Goal: Task Accomplishment & Management: Complete application form

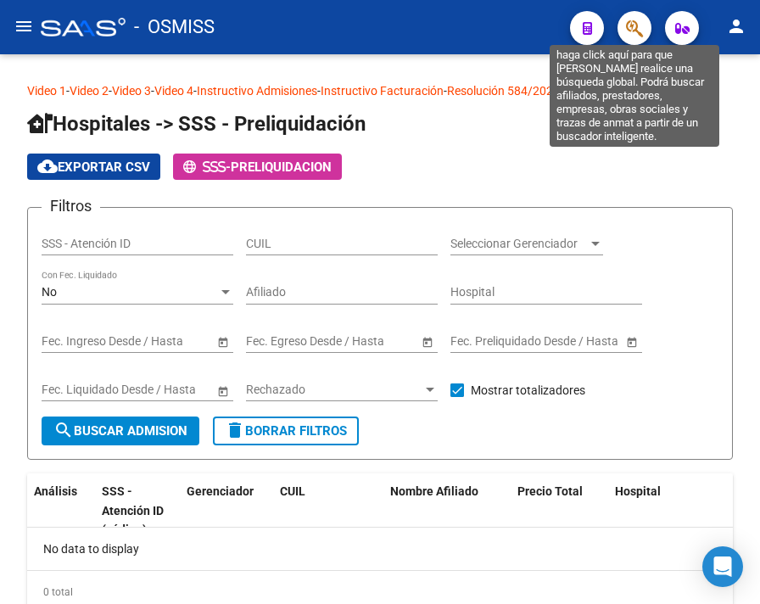
click at [615, 24] on div at bounding box center [627, 27] width 47 height 35
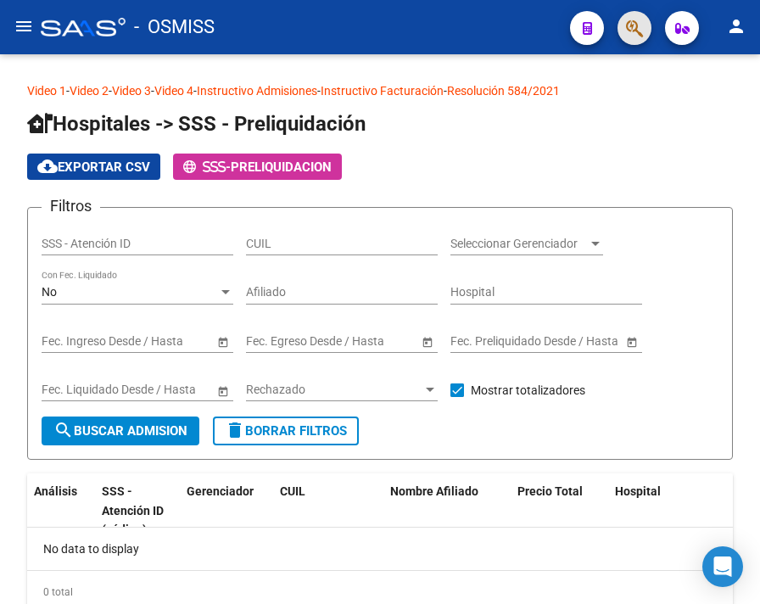
click at [633, 14] on span "button" at bounding box center [634, 28] width 17 height 35
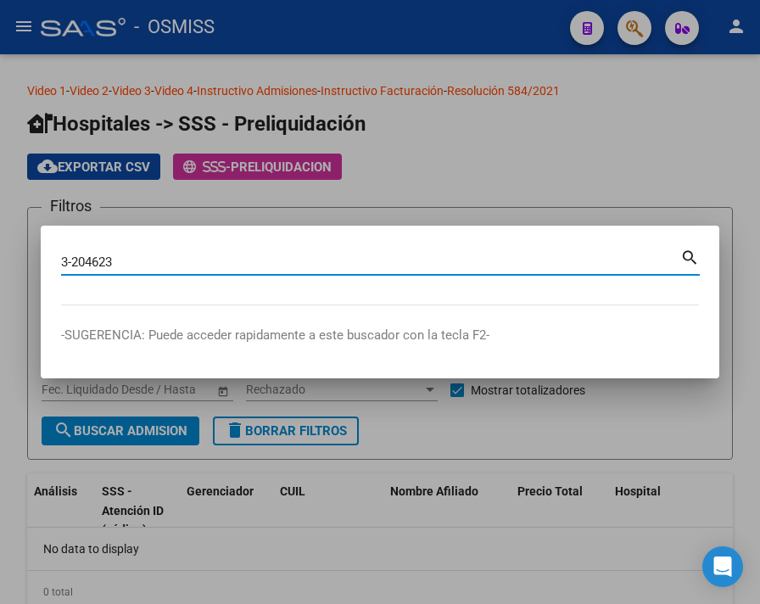
type input "3-204623"
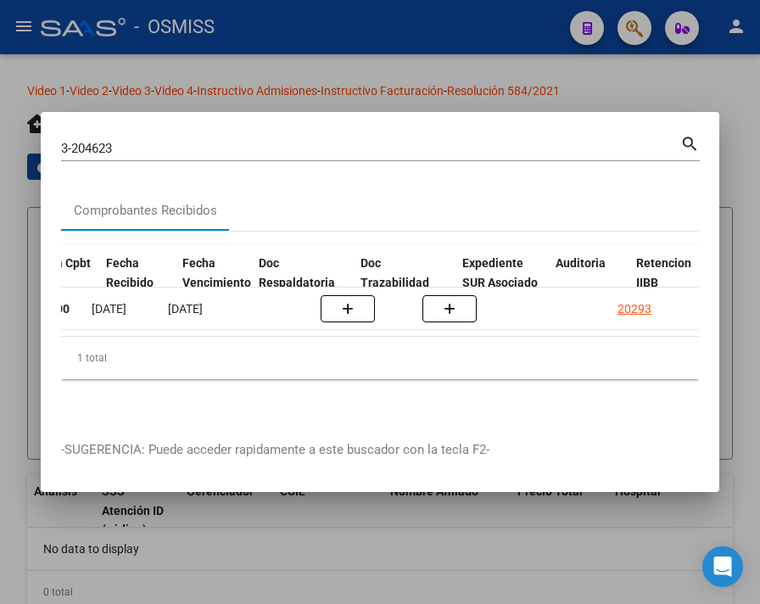
scroll to position [0, 883]
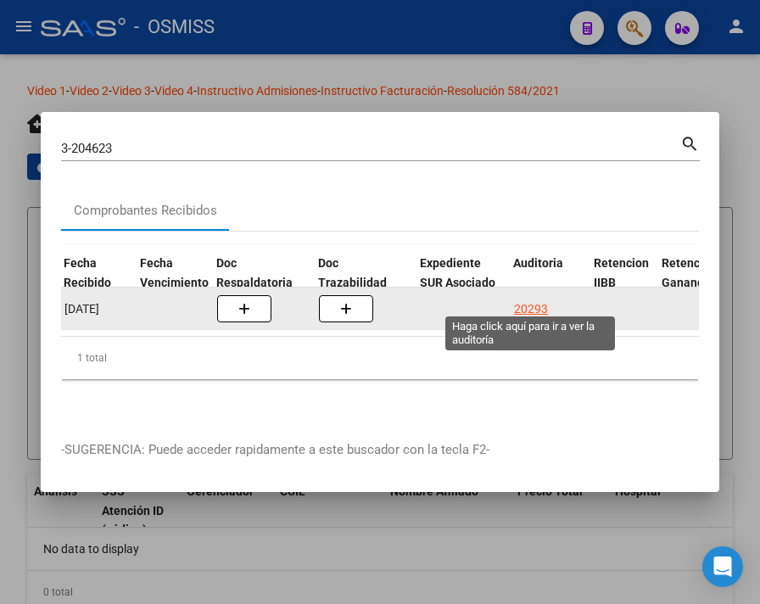
click at [516, 306] on div "20293" at bounding box center [531, 309] width 34 height 20
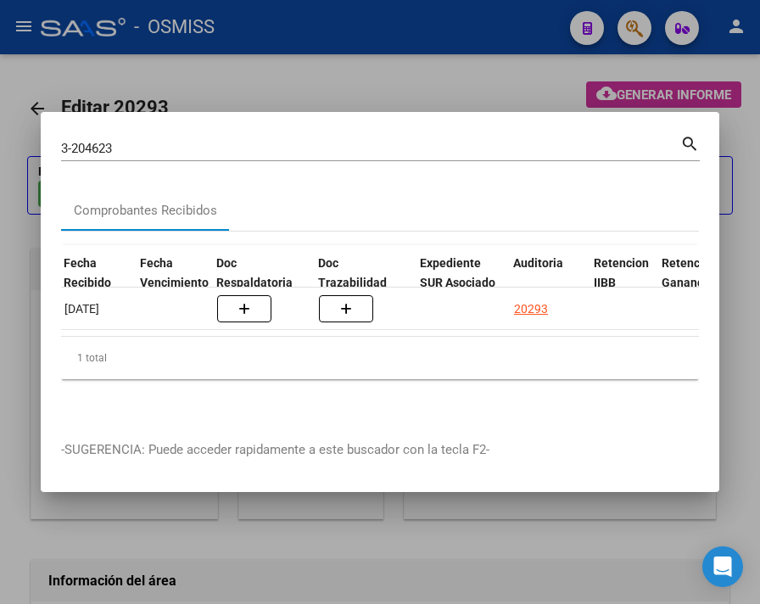
click at [404, 63] on div at bounding box center [380, 302] width 760 height 604
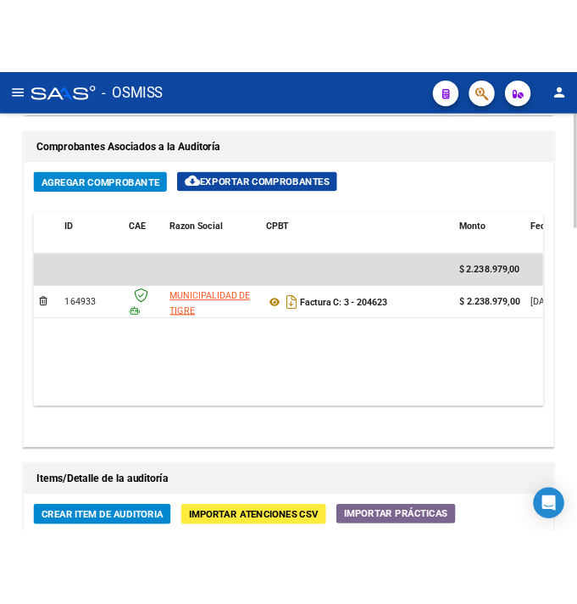
scroll to position [1130, 0]
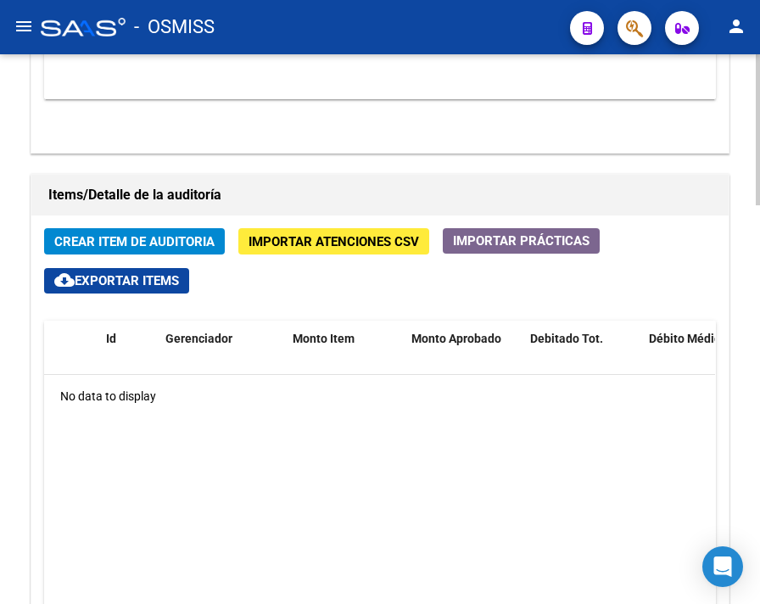
click at [134, 242] on span "Crear Item de Auditoria" at bounding box center [134, 241] width 160 height 15
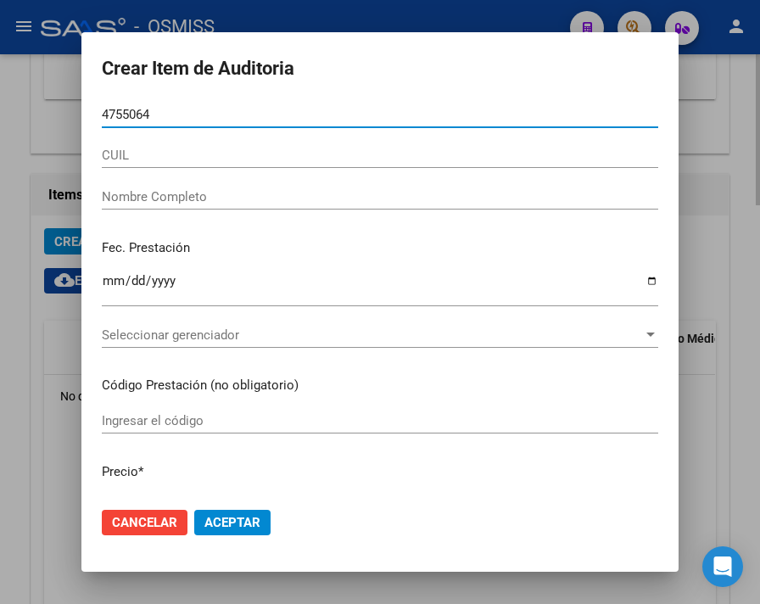
type input "47550642"
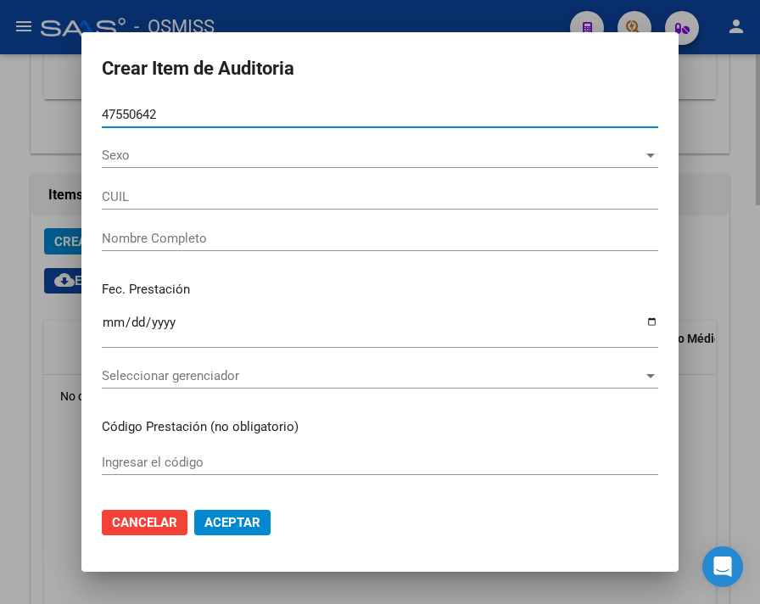
type input "27475506427"
type input "[PERSON_NAME]"
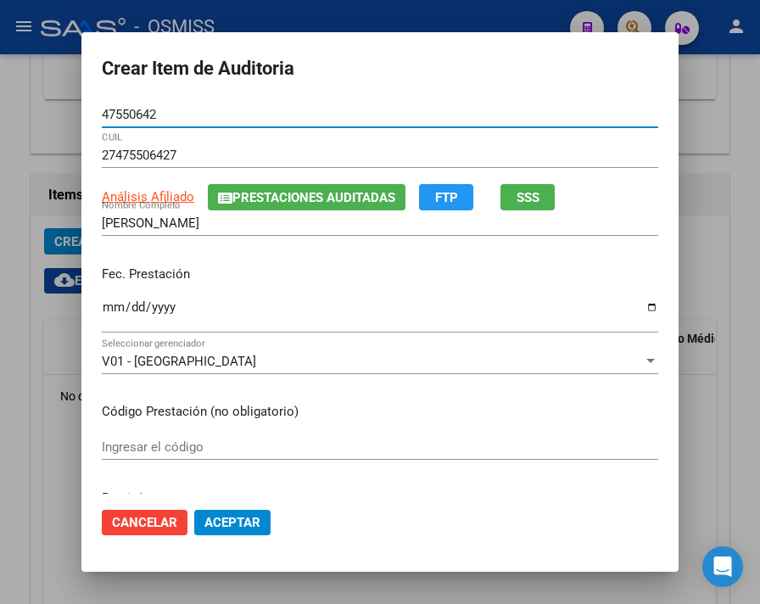
type input "47550642"
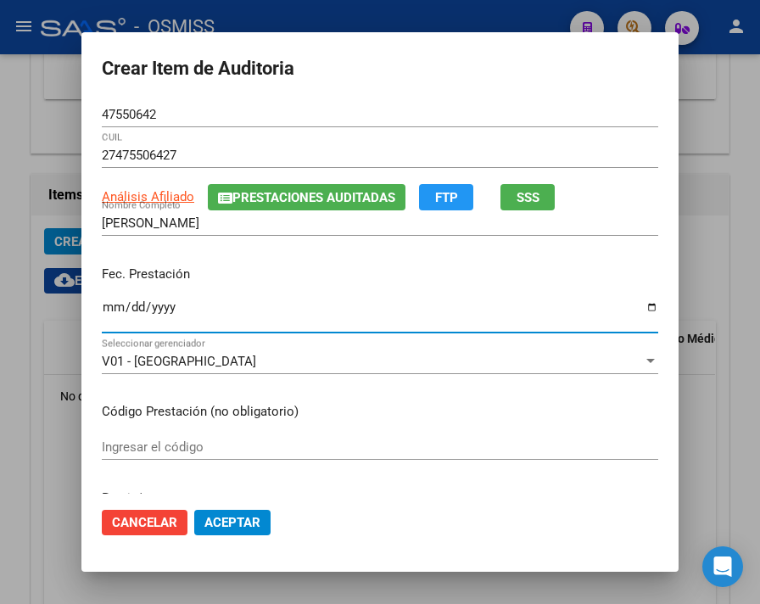
click at [102, 314] on input "Ingresar la fecha" at bounding box center [380, 313] width 556 height 27
type input "[DATE]"
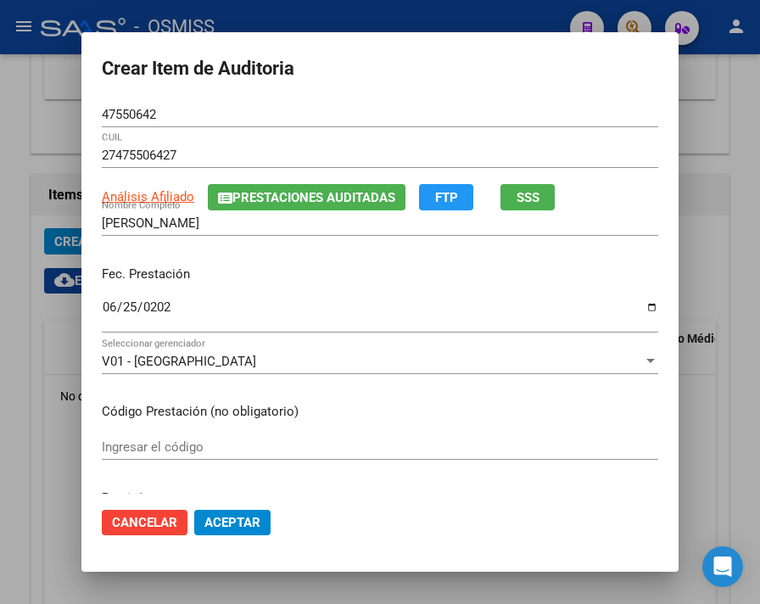
click at [280, 265] on p "Fec. Prestación" at bounding box center [380, 275] width 556 height 20
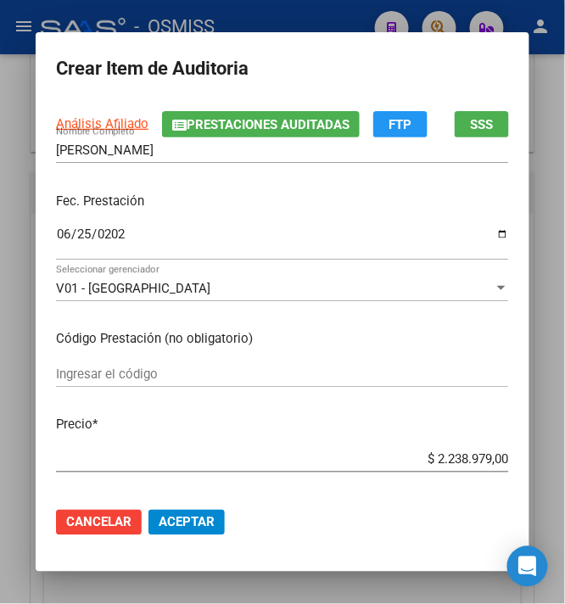
scroll to position [113, 0]
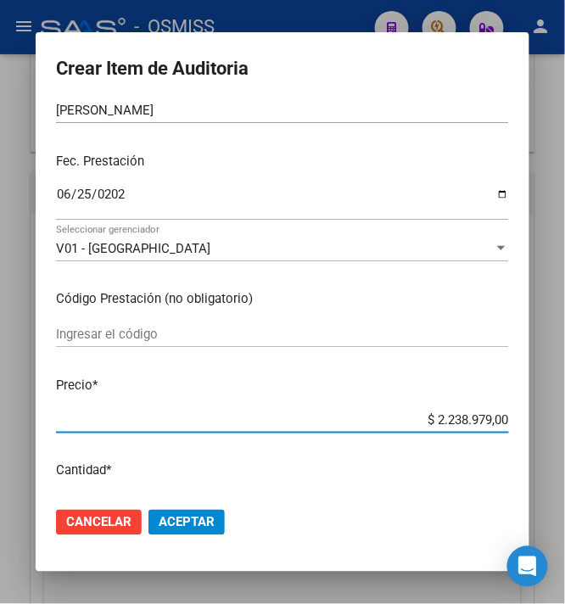
drag, startPoint x: 427, startPoint y: 415, endPoint x: 578, endPoint y: 414, distance: 150.9
click at [565, 414] on html "menu - OSMISS person Firma Express Inicio Calendario SSS Instructivos Contacto …" at bounding box center [282, 302] width 565 height 604
type input "$ 0,01"
type input "$ 0,11"
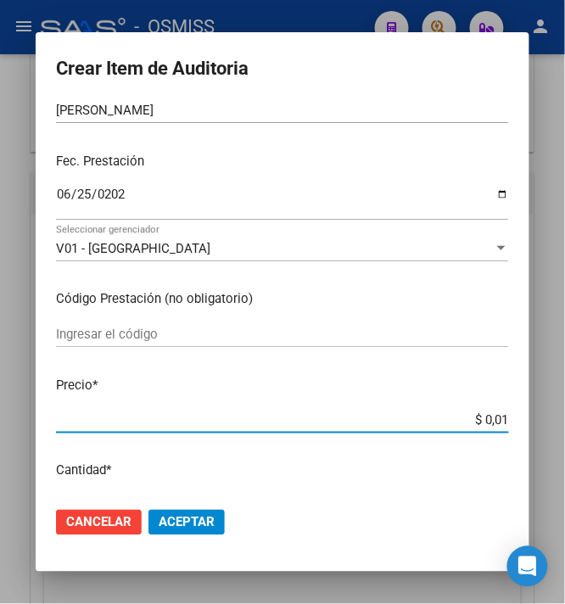
type input "$ 0,11"
type input "$ 1,10"
type input "$ 11,07"
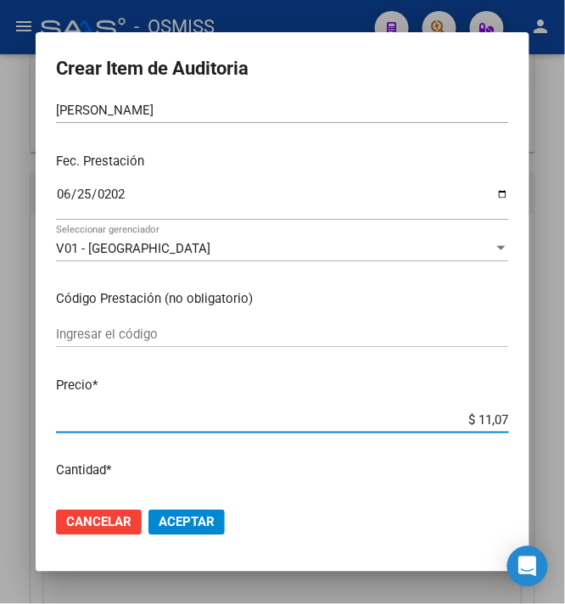
type input "$ 110,76"
type input "$ 1.107,60"
type input "$ 11.076,00"
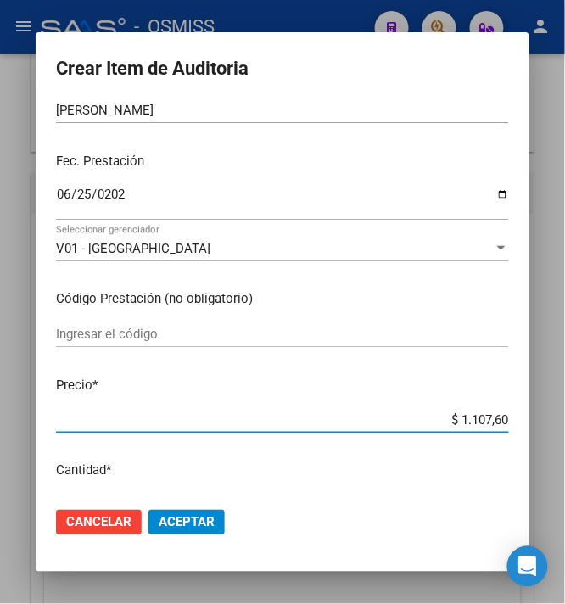
type input "$ 11.076,00"
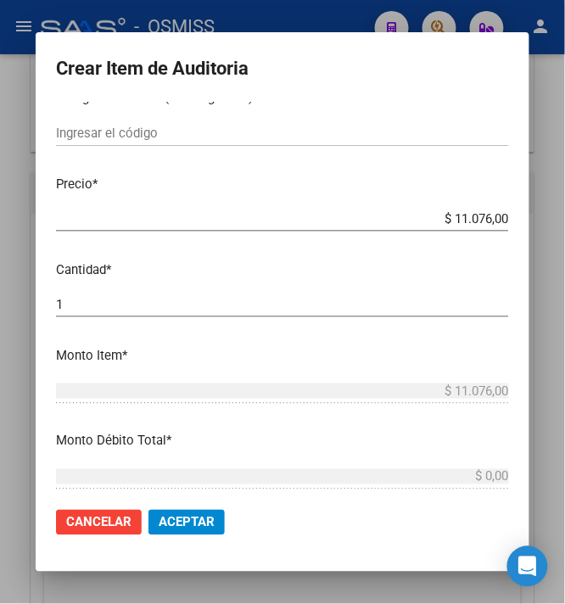
scroll to position [339, 0]
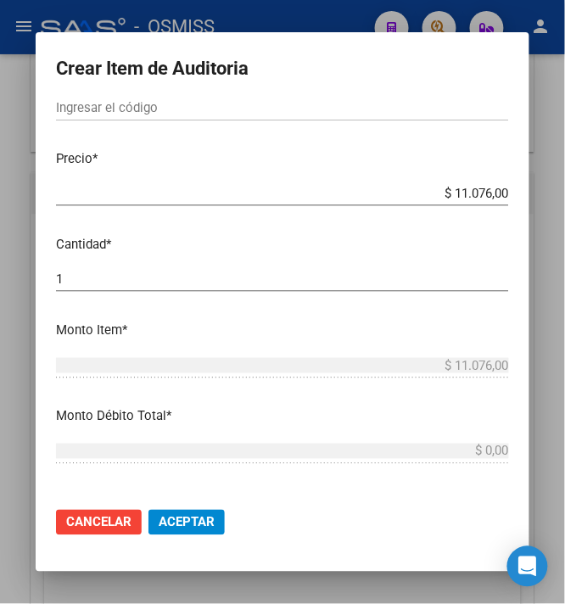
click at [187, 517] on span "Aceptar" at bounding box center [187, 522] width 56 height 15
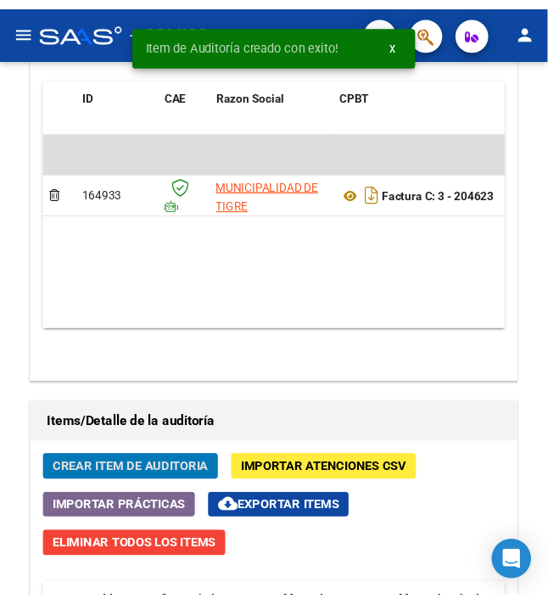
scroll to position [1492, 0]
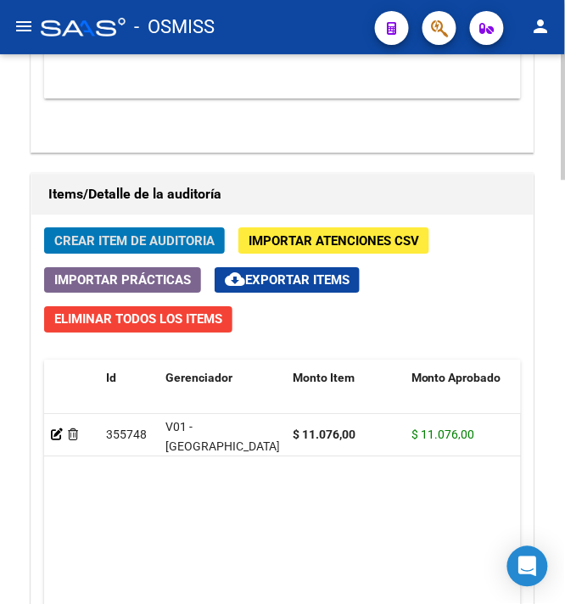
click at [93, 239] on span "Crear Item de Auditoria" at bounding box center [134, 240] width 160 height 15
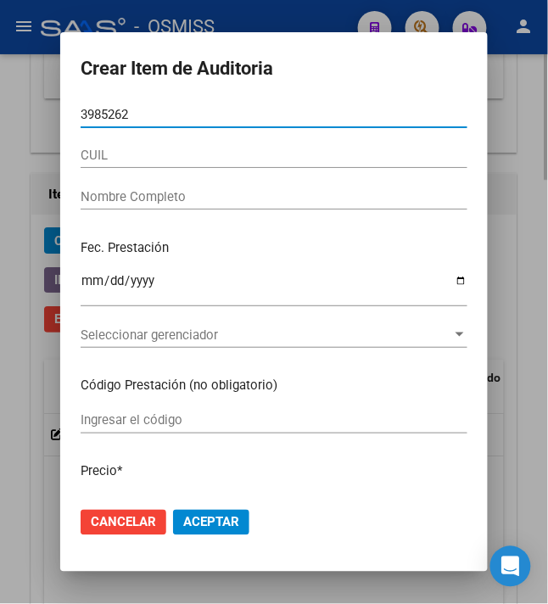
type input "39852623"
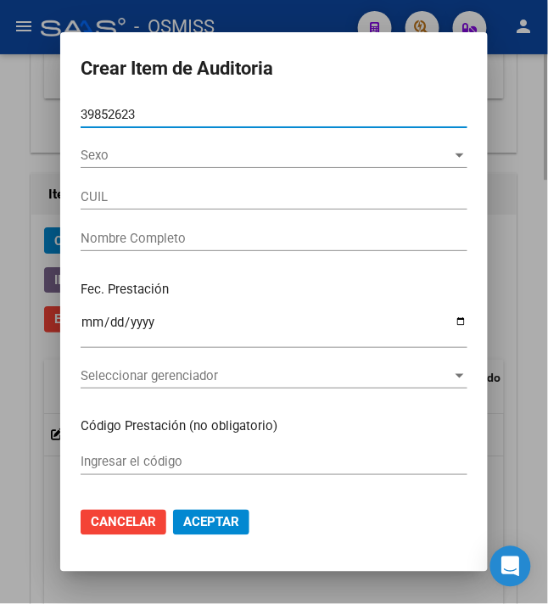
type input "27398526231"
type input "[PERSON_NAME]"
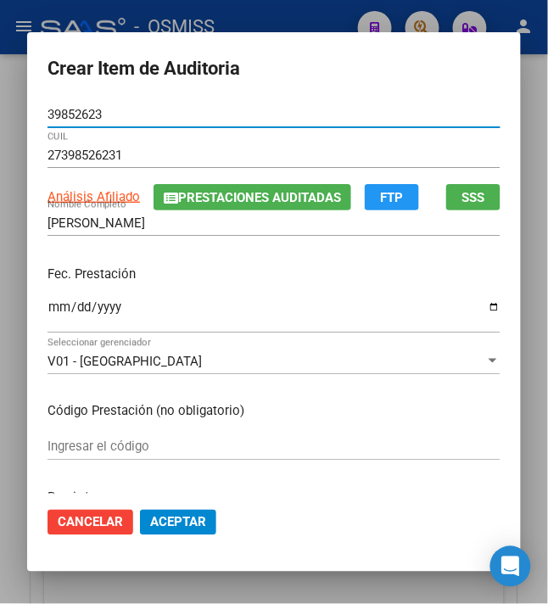
type input "39852623"
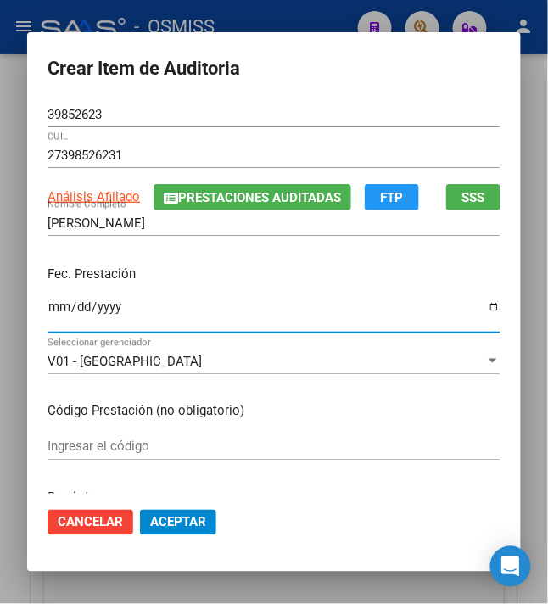
click at [49, 305] on input "Ingresar la fecha" at bounding box center [273, 313] width 453 height 27
type input "[DATE]"
click at [268, 270] on p "Fec. Prestación" at bounding box center [273, 275] width 453 height 20
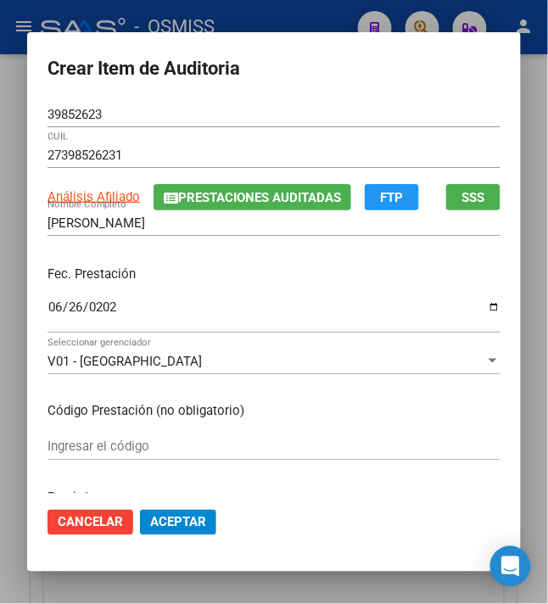
scroll to position [226, 0]
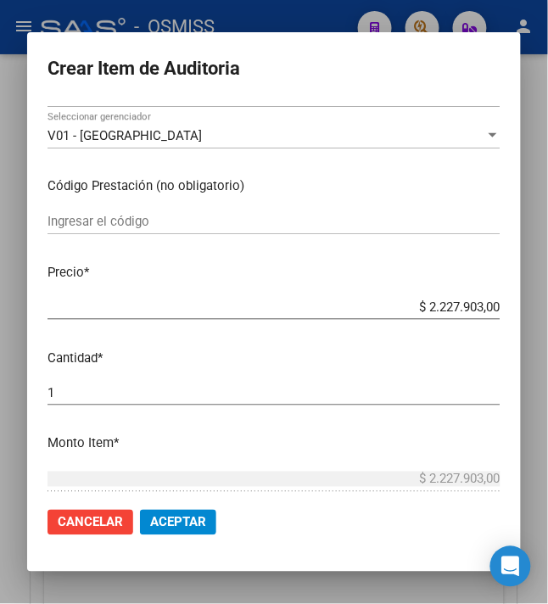
drag, startPoint x: 415, startPoint y: 304, endPoint x: 582, endPoint y: 310, distance: 166.3
click at [548, 310] on html "menu - OSMISS person Firma Express Inicio Calendario SSS Instructivos Contacto …" at bounding box center [274, 302] width 548 height 604
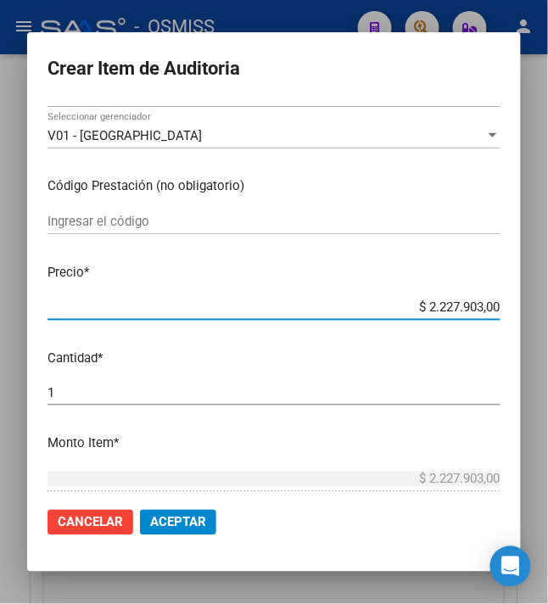
type input "$ 0,01"
type input "$ 0,11"
type input "$ 1,19"
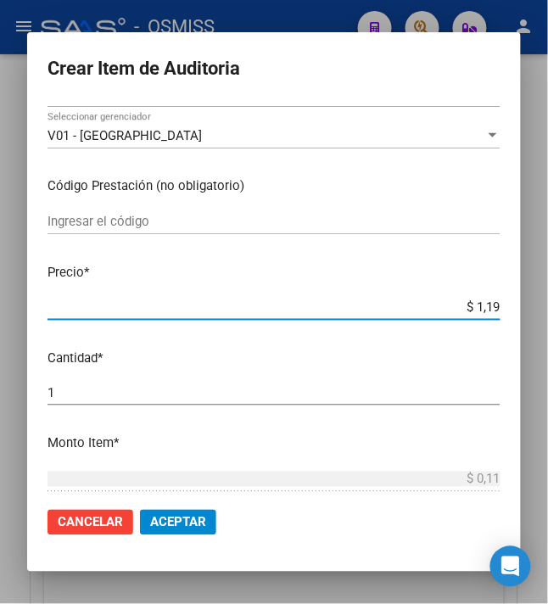
type input "$ 1,19"
type input "$ 11,91"
type input "$ 119,10"
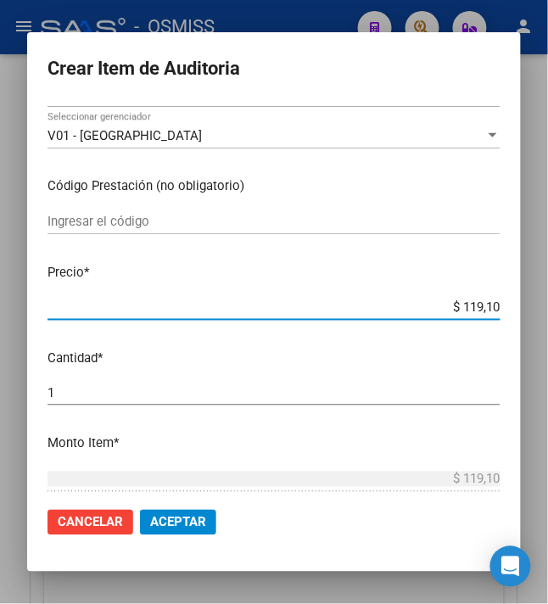
type input "$ 1.191,00"
type input "$ 11.910,00"
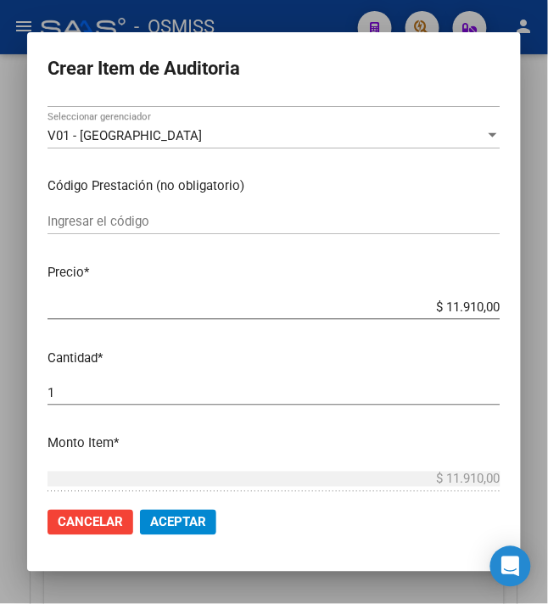
click at [150, 520] on span "Aceptar" at bounding box center [178, 522] width 56 height 15
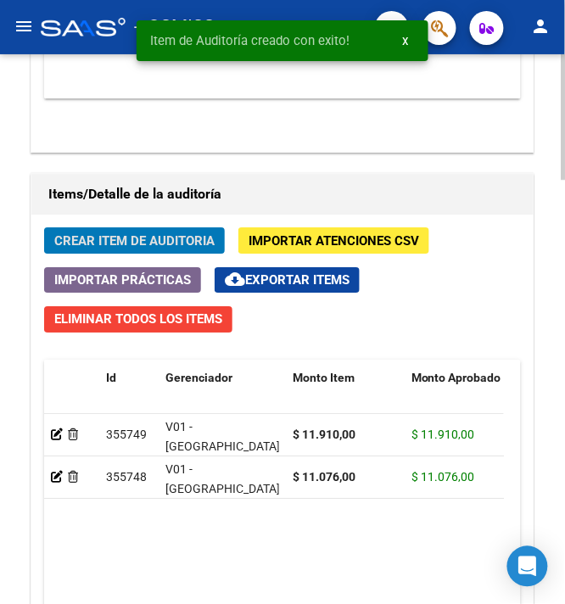
click at [66, 236] on span "Crear Item de Auditoria" at bounding box center [134, 240] width 160 height 15
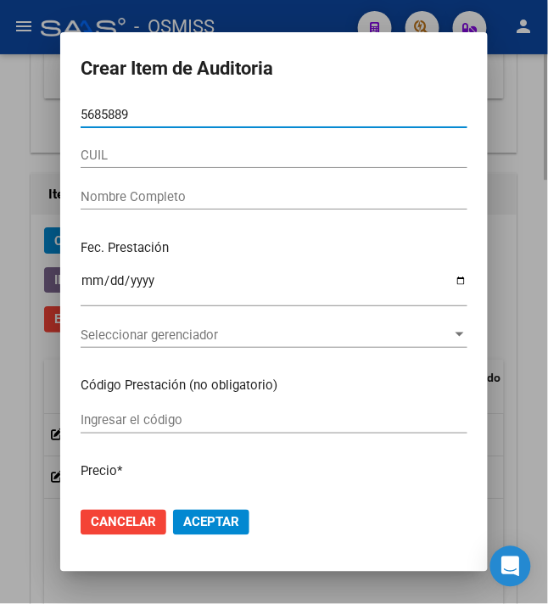
type input "56858891"
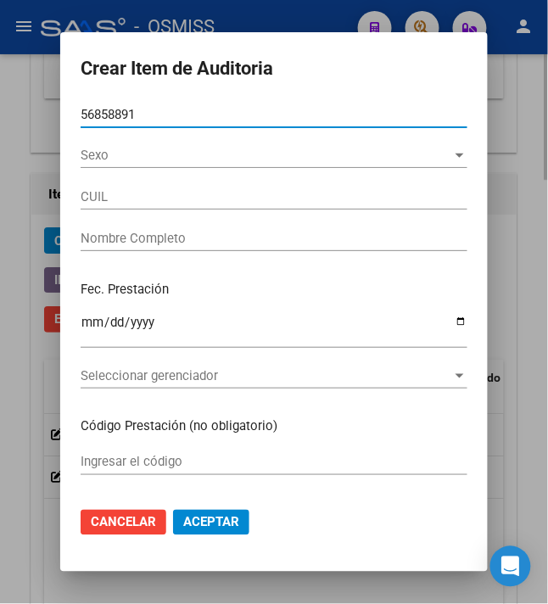
type input "27568588911"
type input "[PERSON_NAME] CAMPI�[PERSON_NAME] [MEDICAL_DATA]"
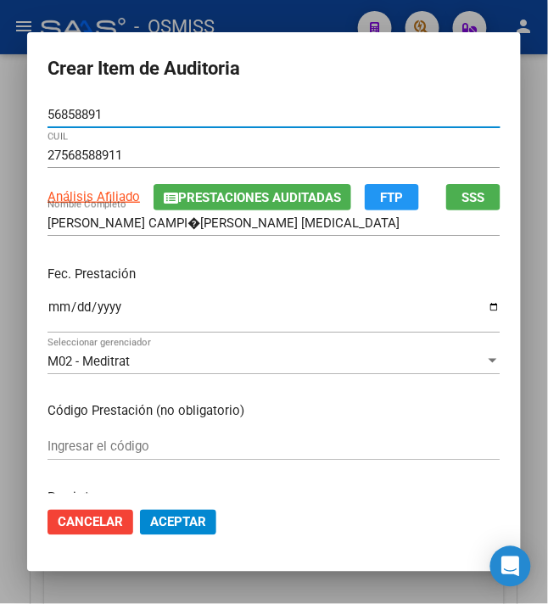
type input "56858891"
click at [137, 222] on input "[PERSON_NAME] CAMPI�[PERSON_NAME] [MEDICAL_DATA]" at bounding box center [273, 222] width 453 height 15
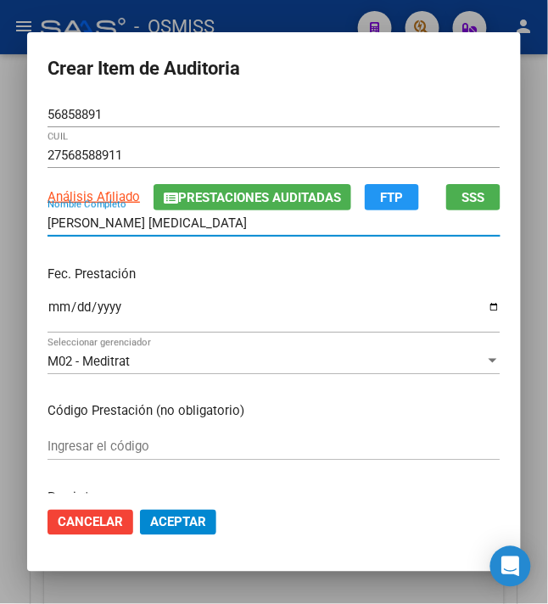
type input "[PERSON_NAME] [MEDICAL_DATA]"
click at [47, 310] on input "Ingresar la fecha" at bounding box center [273, 313] width 453 height 27
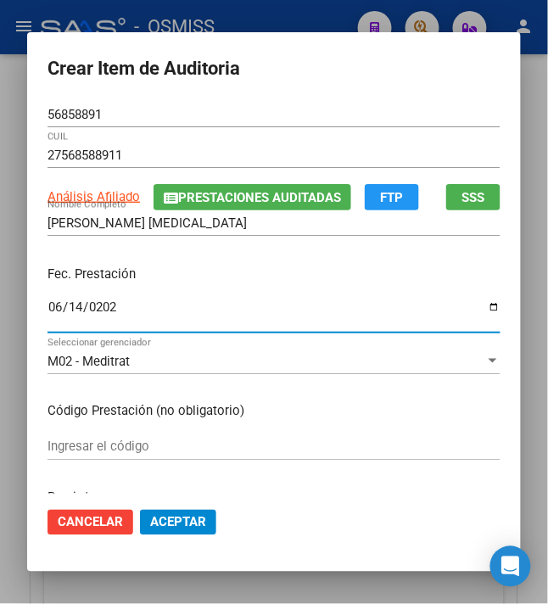
type input "[DATE]"
click at [327, 288] on div "Fec. Prestación [DATE] Ingresar la fecha" at bounding box center [273, 300] width 453 height 97
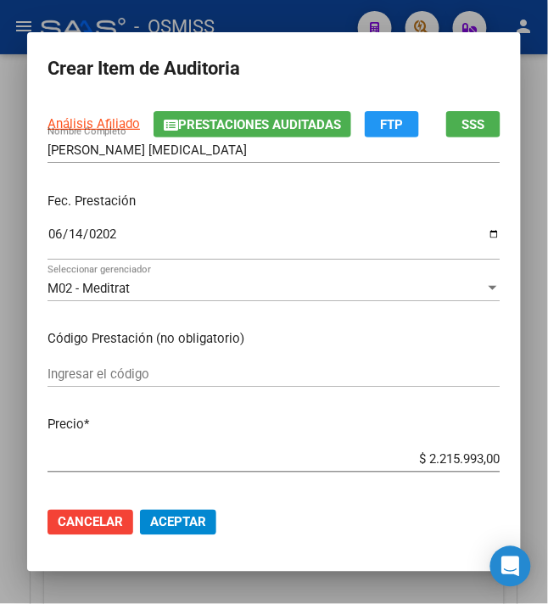
scroll to position [113, 0]
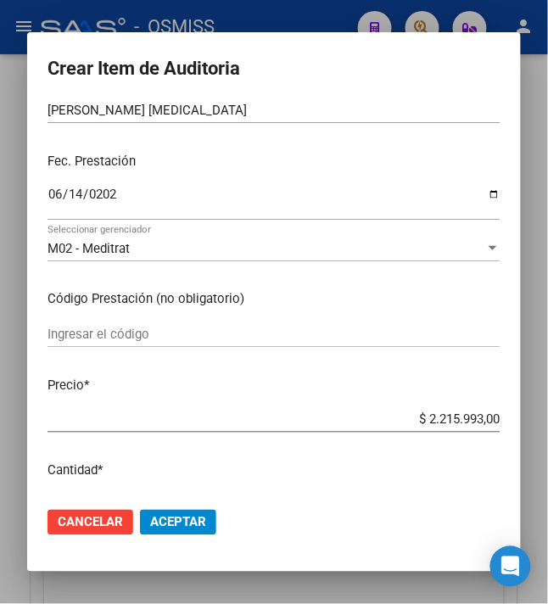
click at [548, 425] on html "menu - OSMISS person Firma Express Inicio Calendario SSS Instructivos Contacto …" at bounding box center [274, 302] width 548 height 604
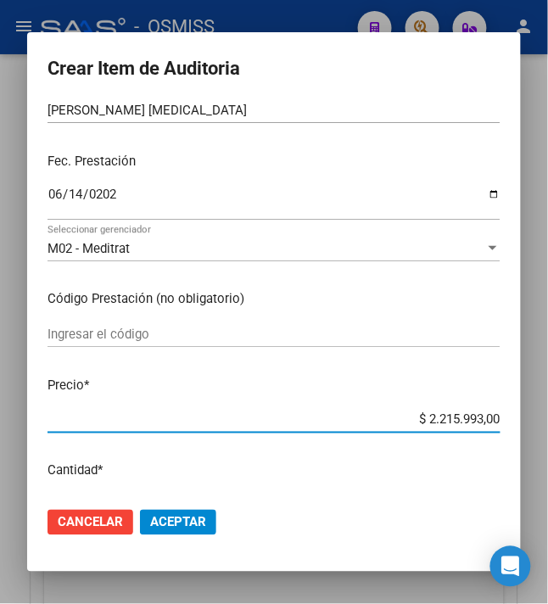
type input "$ 0,01"
type input "$ 0,11"
type input "$ 1,19"
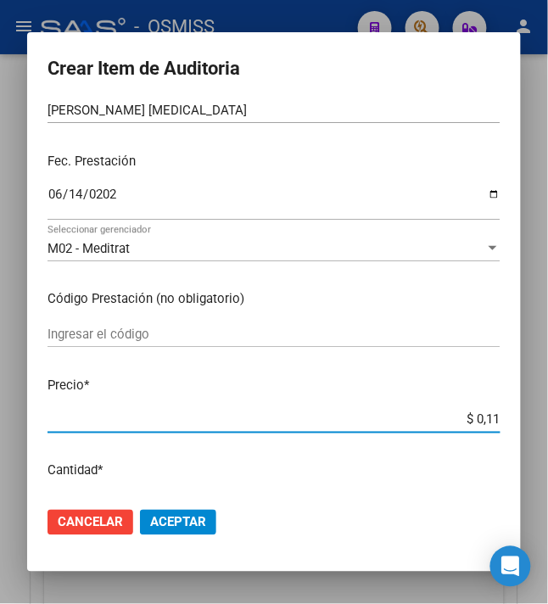
type input "$ 1,19"
type input "$ 11,91"
type input "$ 119,10"
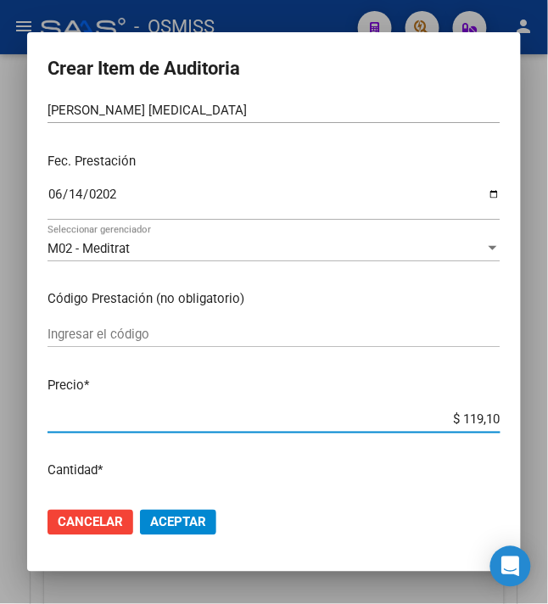
type input "$ 1.191,00"
type input "$ 11.910,00"
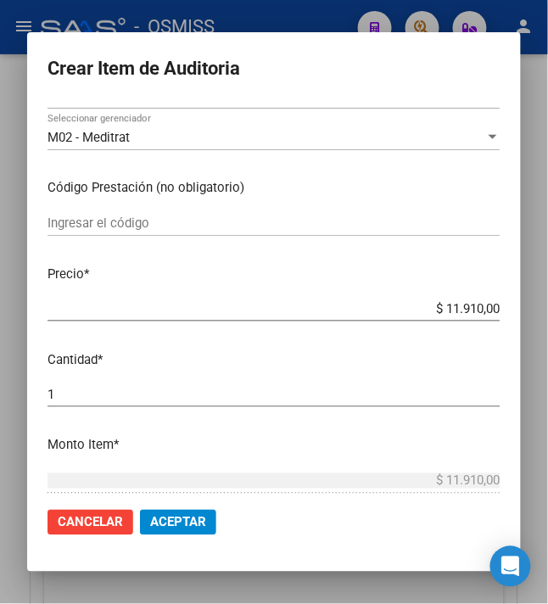
scroll to position [226, 0]
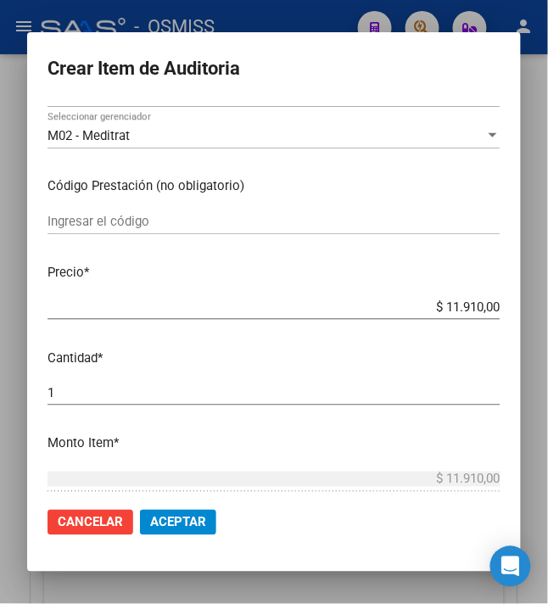
click at [168, 522] on span "Aceptar" at bounding box center [178, 522] width 56 height 15
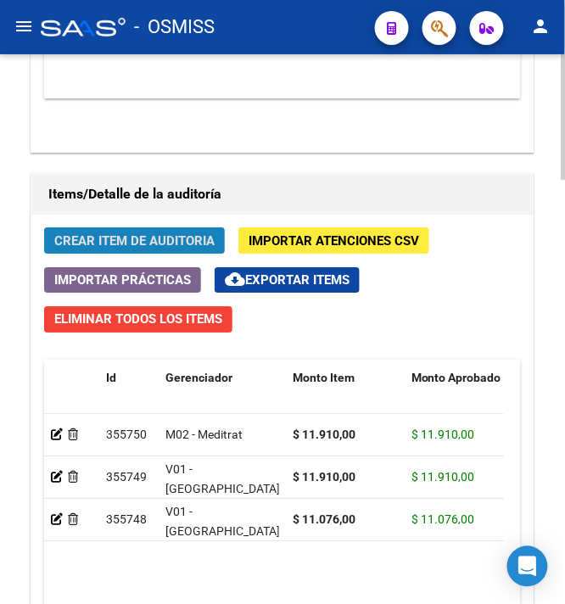
click at [154, 244] on span "Crear Item de Auditoria" at bounding box center [134, 240] width 160 height 15
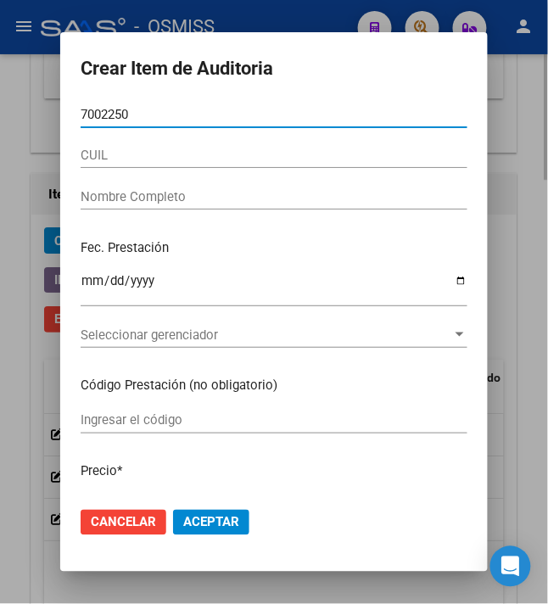
type input "70022503"
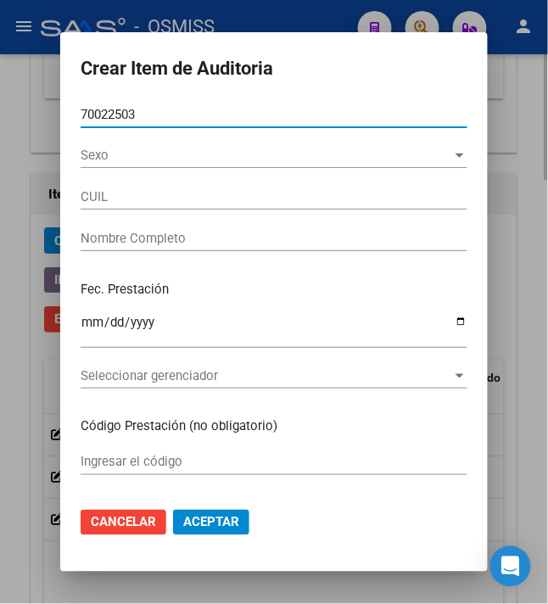
type input "20700225039"
type input "ISLA [PERSON_NAME] [PERSON_NAME]"
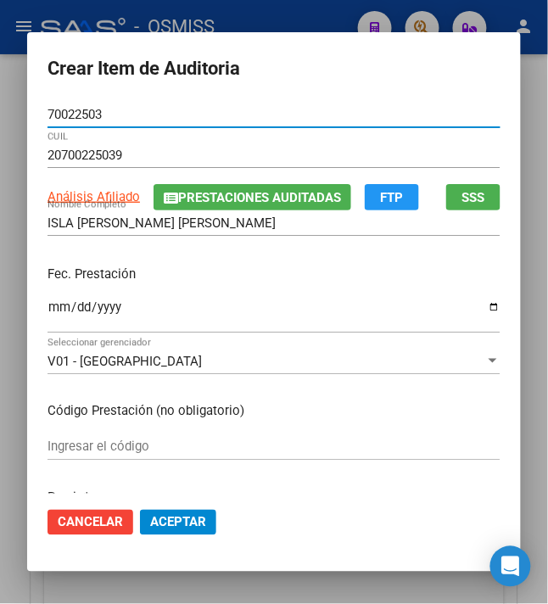
type input "70022503"
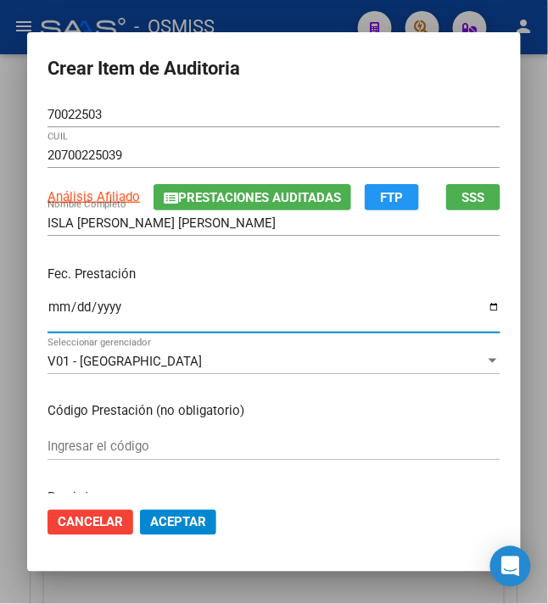
click at [53, 306] on input "Ingresar la fecha" at bounding box center [273, 313] width 453 height 27
type input "[DATE]"
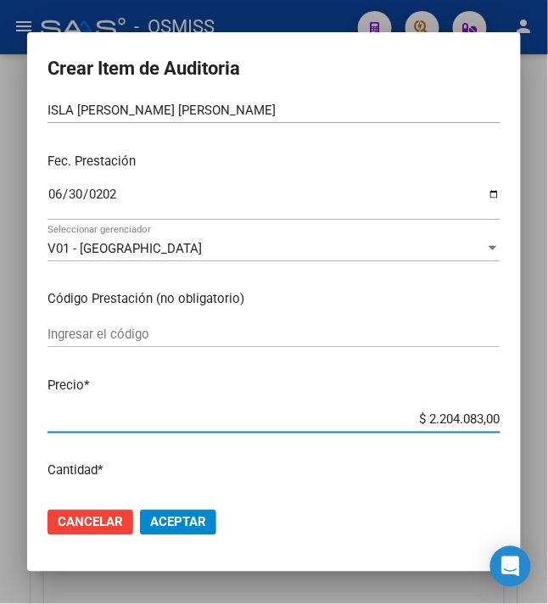
drag, startPoint x: 421, startPoint y: 417, endPoint x: 554, endPoint y: 435, distance: 133.5
click at [548, 435] on html "menu - OSMISS person Firma Express Inicio Calendario SSS Instructivos Contacto …" at bounding box center [274, 302] width 548 height 604
type input "$ 0,01"
type input "$ 0,11"
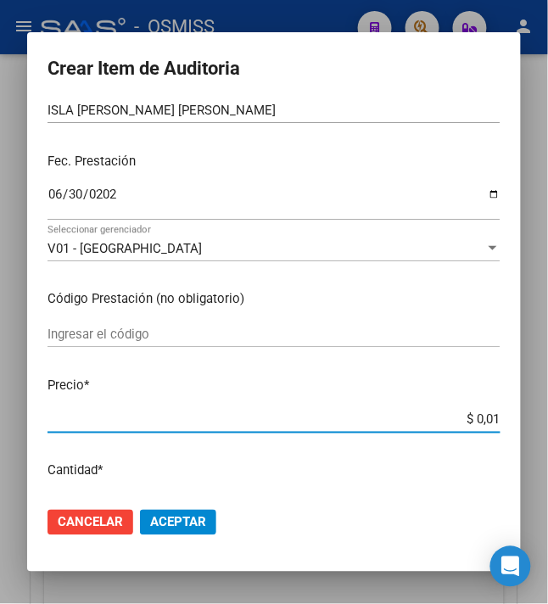
type input "$ 0,11"
type input "$ 1,10"
type input "$ 11,07"
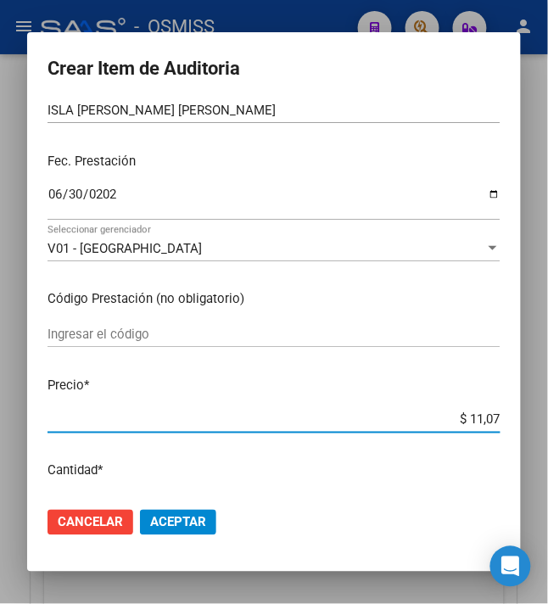
type input "$ 110,76"
type input "$ 1.107,60"
type input "$ 11.076,00"
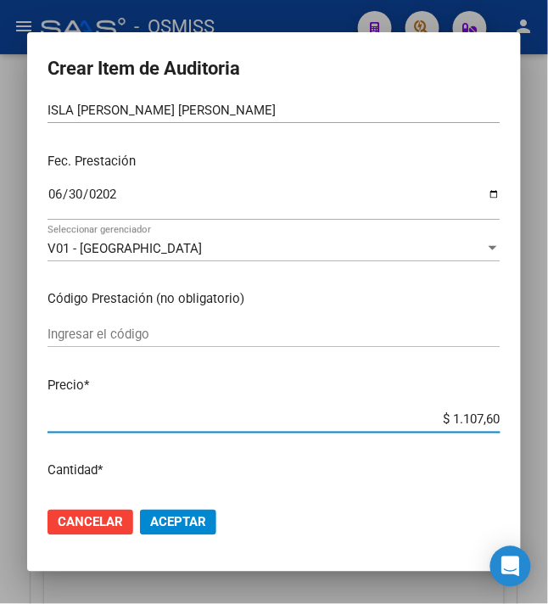
type input "$ 11.076,00"
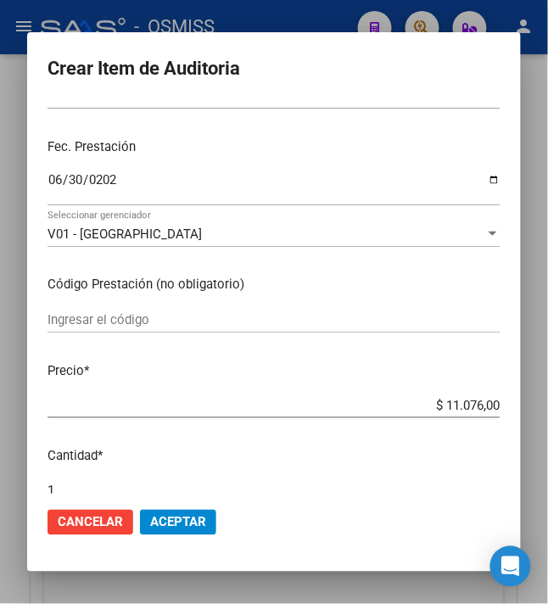
scroll to position [339, 0]
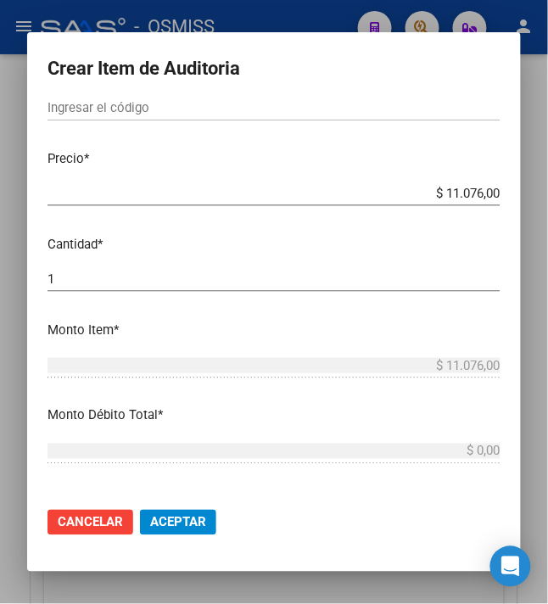
click at [176, 524] on span "Aceptar" at bounding box center [178, 522] width 56 height 15
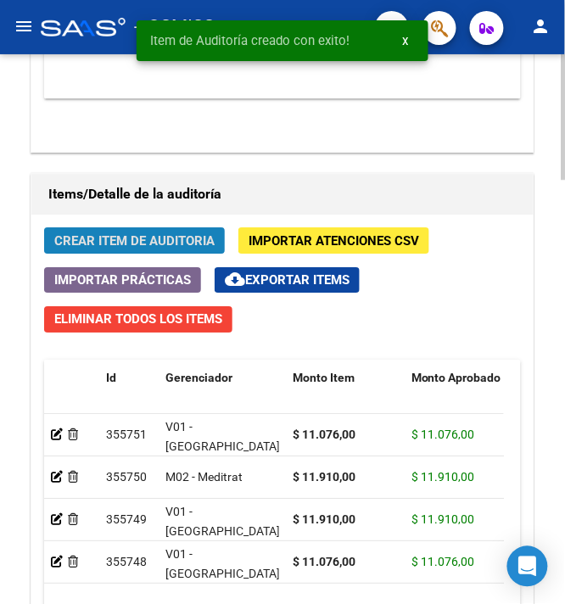
click at [133, 244] on span "Crear Item de Auditoria" at bounding box center [134, 240] width 160 height 15
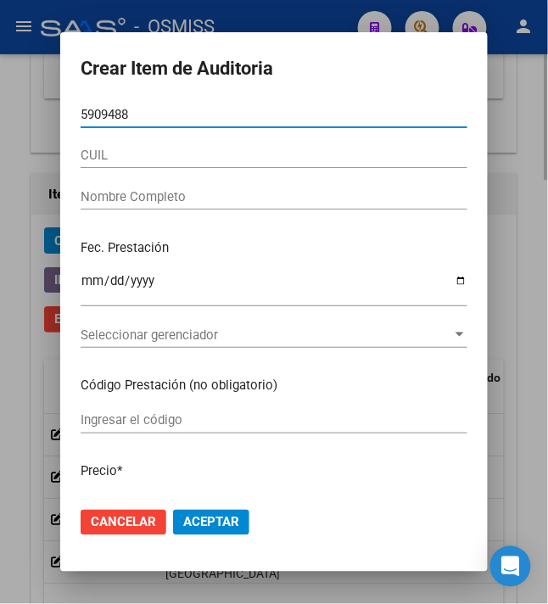
type input "59094883"
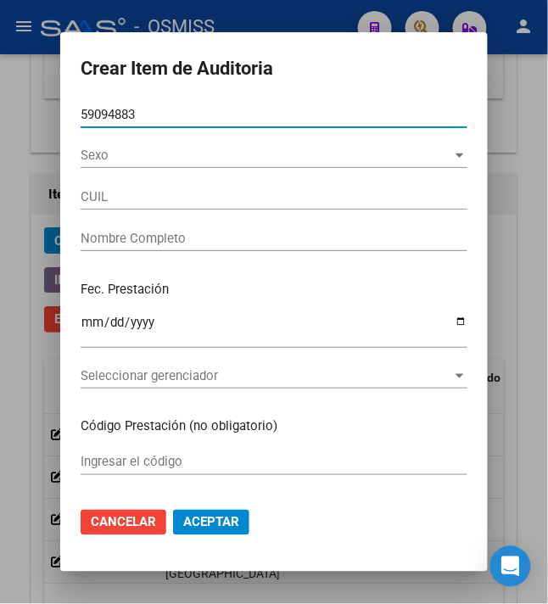
type input "27590948832"
type input "[PERSON_NAME] [PERSON_NAME]"
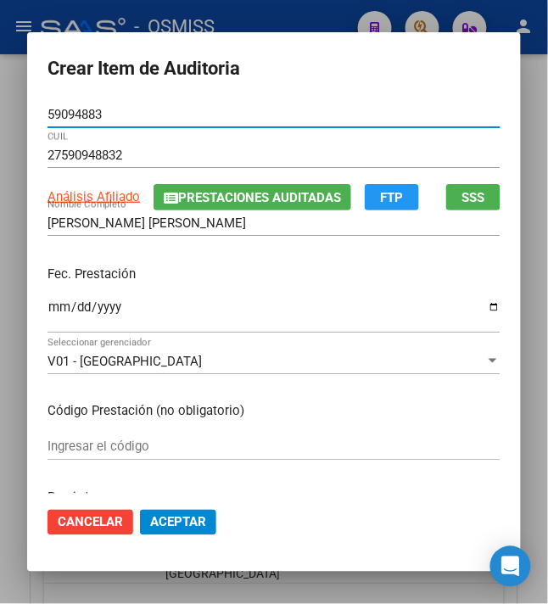
type input "59094883"
click at [47, 310] on input "Ingresar la fecha" at bounding box center [273, 313] width 453 height 27
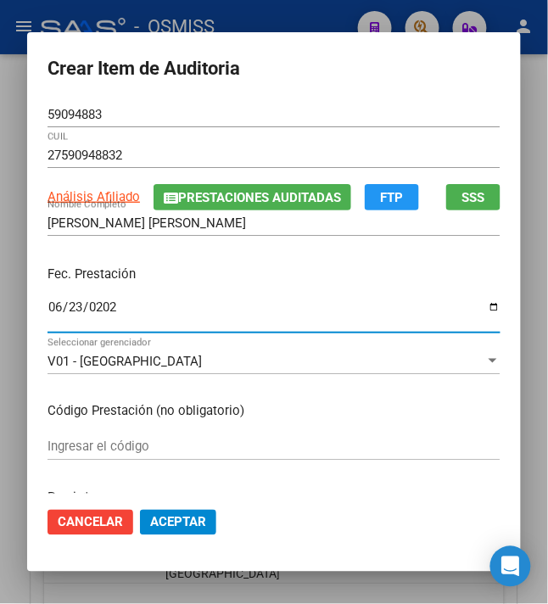
type input "[DATE]"
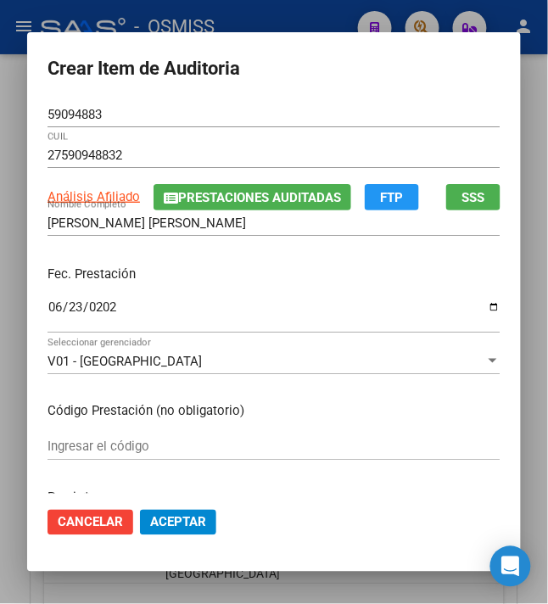
click at [161, 266] on p "Fec. Prestación" at bounding box center [273, 275] width 453 height 20
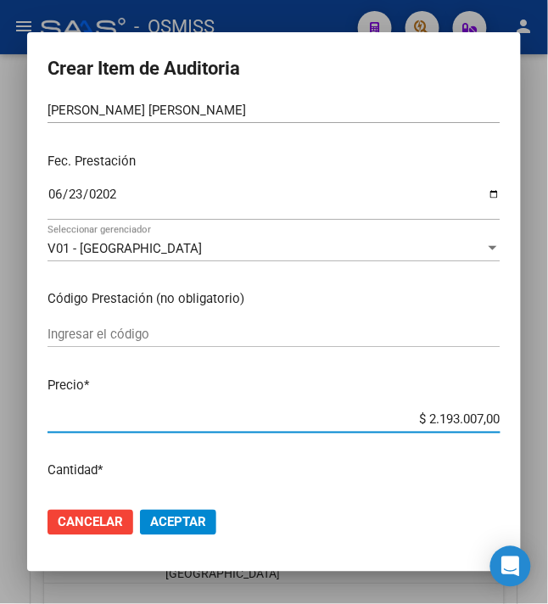
drag, startPoint x: 551, startPoint y: 404, endPoint x: 560, endPoint y: 404, distance: 8.5
click at [548, 404] on html "menu - OSMISS person Firma Express Inicio Calendario SSS Instructivos Contacto …" at bounding box center [274, 302] width 548 height 604
type input "$ 0,03"
type input "$ 0,39"
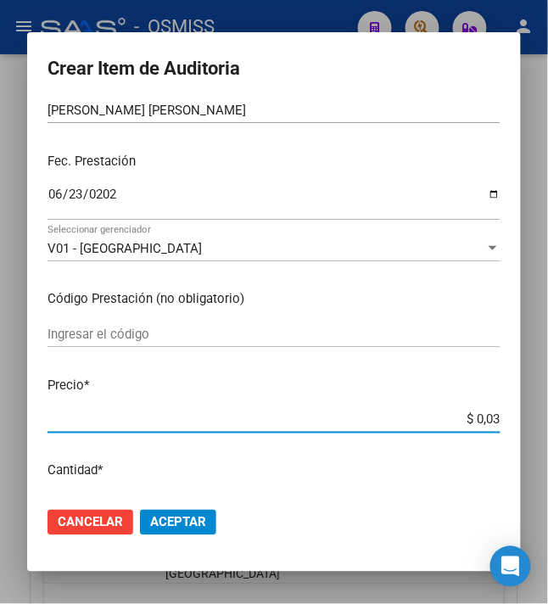
type input "$ 0,39"
type input "$ 3,98"
type input "$ 39,87"
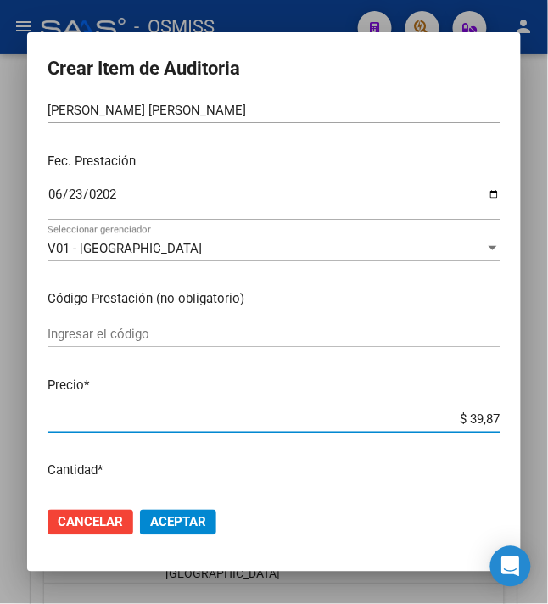
type input "$ 398,70"
type input "$ 3.987,00"
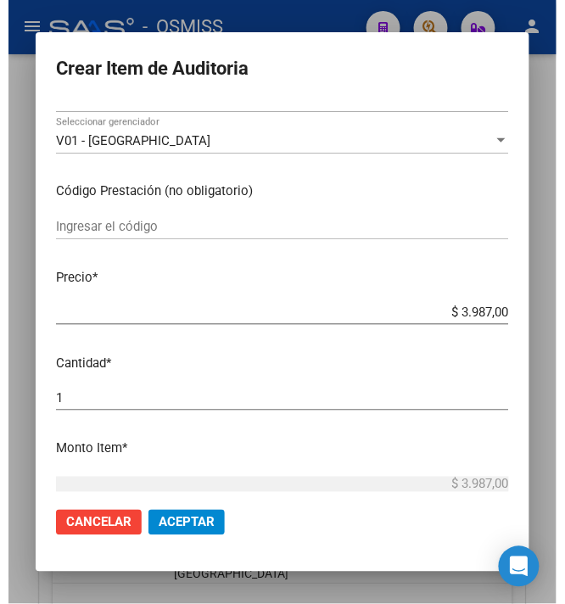
scroll to position [226, 0]
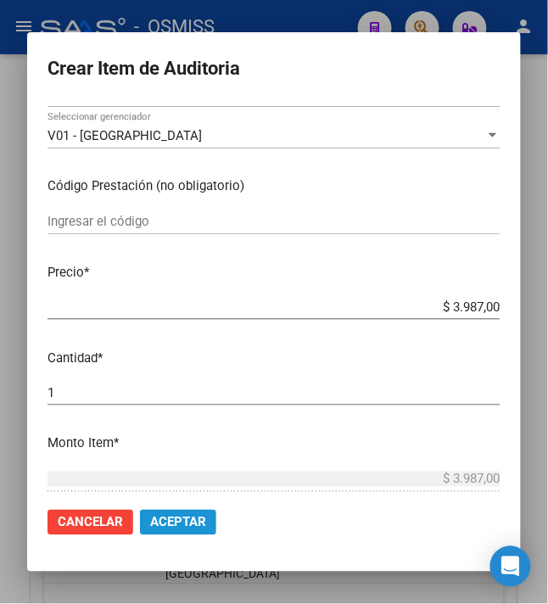
click at [188, 523] on span "Aceptar" at bounding box center [178, 522] width 56 height 15
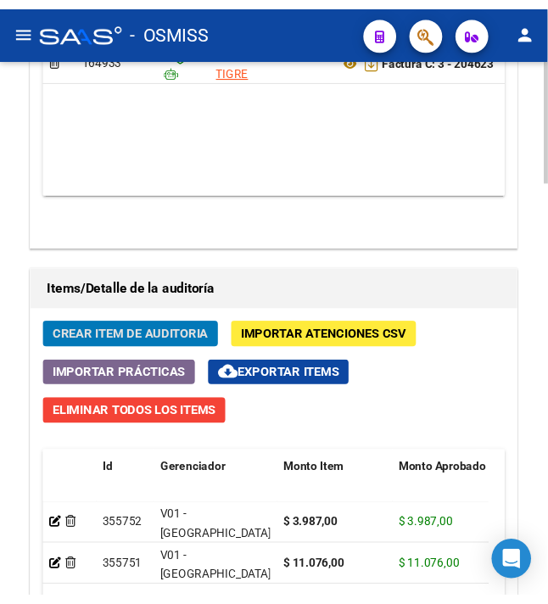
scroll to position [1397, 0]
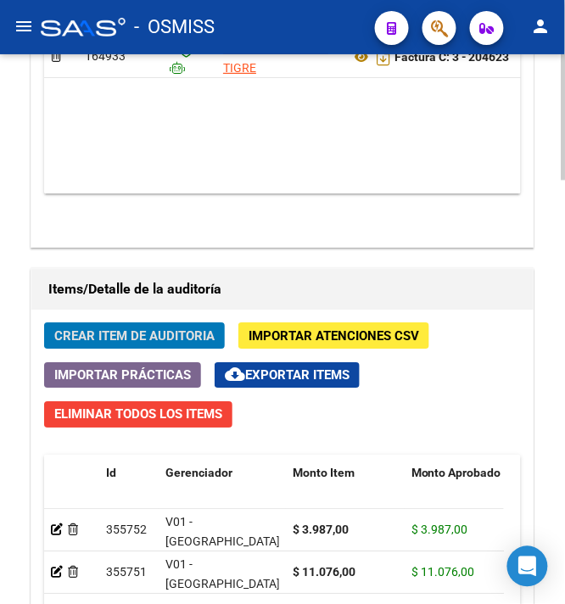
click at [106, 337] on span "Crear Item de Auditoria" at bounding box center [134, 335] width 160 height 15
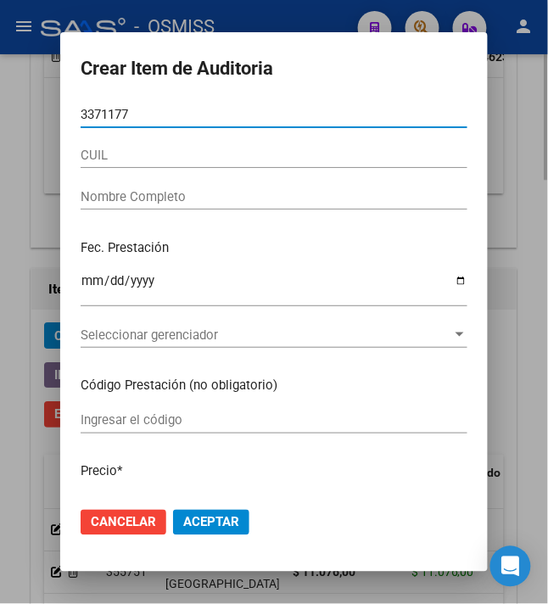
type input "33711770"
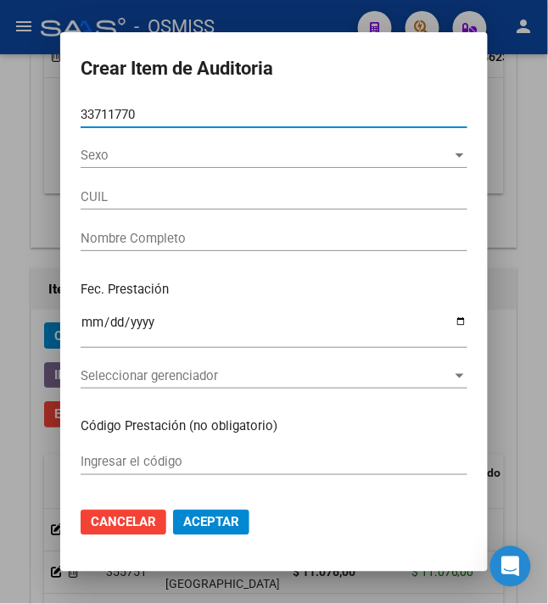
type input "20337117709"
type input "[PERSON_NAME]"
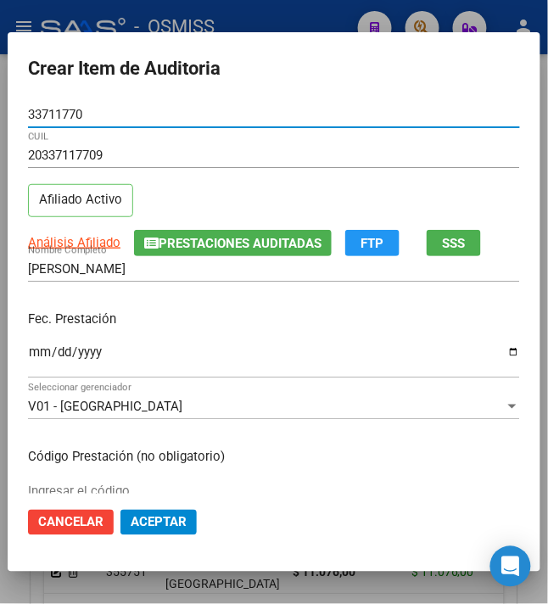
type input "33711770"
click at [31, 354] on input "Ingresar la fecha" at bounding box center [274, 358] width 492 height 27
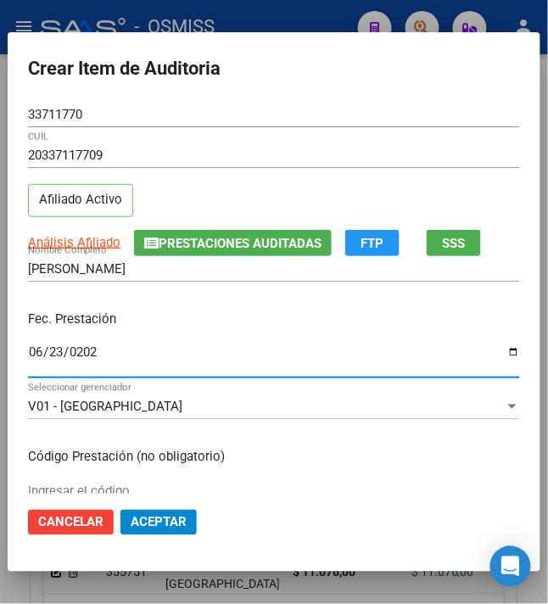
type input "[DATE]"
click at [208, 322] on p "Fec. Prestación" at bounding box center [274, 319] width 492 height 20
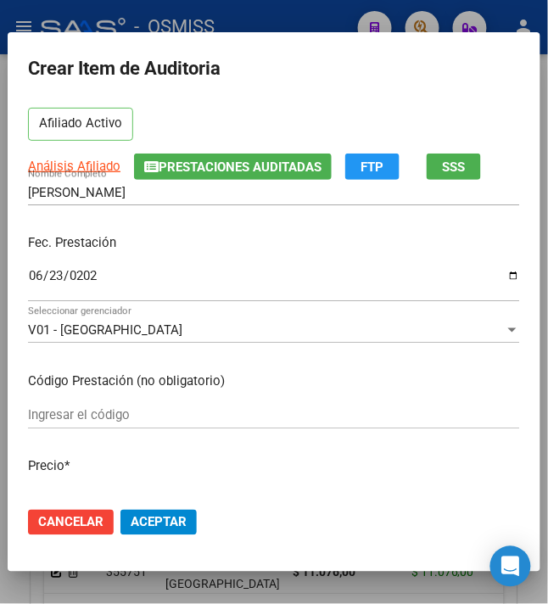
scroll to position [113, 0]
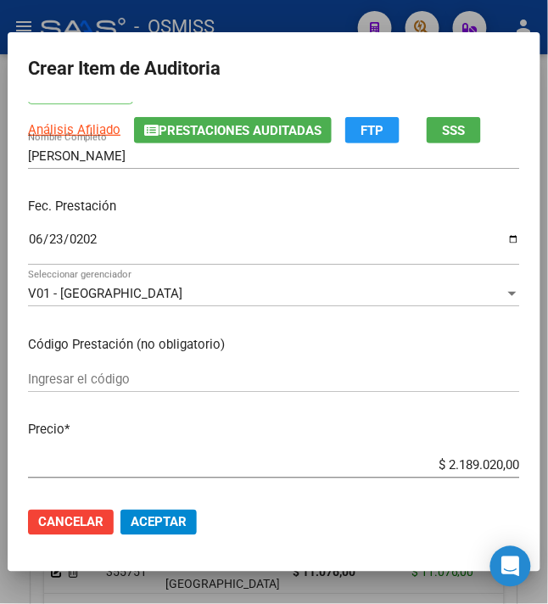
drag, startPoint x: 435, startPoint y: 461, endPoint x: 578, endPoint y: 455, distance: 143.4
click at [548, 455] on html "menu - OSMISS person Firma Express Inicio Calendario SSS Instructivos Contacto …" at bounding box center [274, 302] width 548 height 604
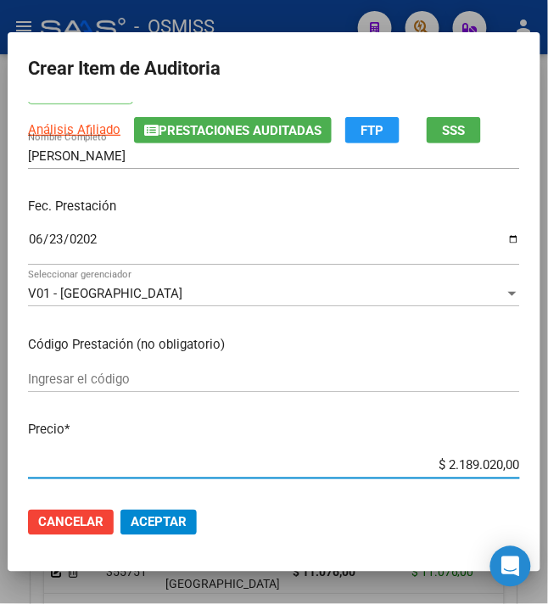
type input "$ 0,03"
type input "$ 0,39"
type input "$ 3,98"
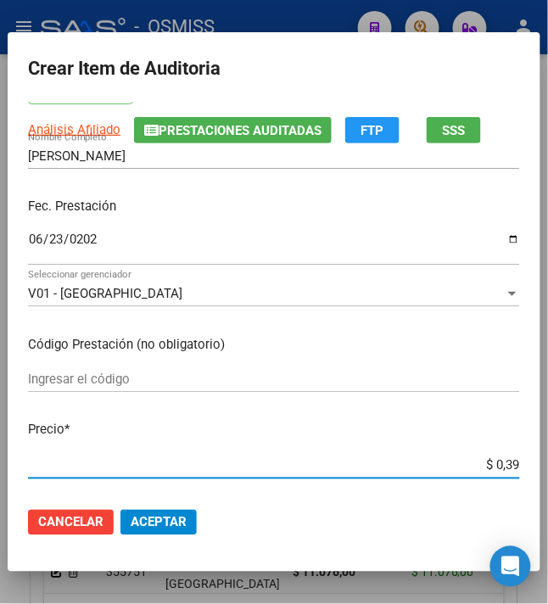
type input "$ 3,98"
type input "$ 39,87"
type input "$ 398,70"
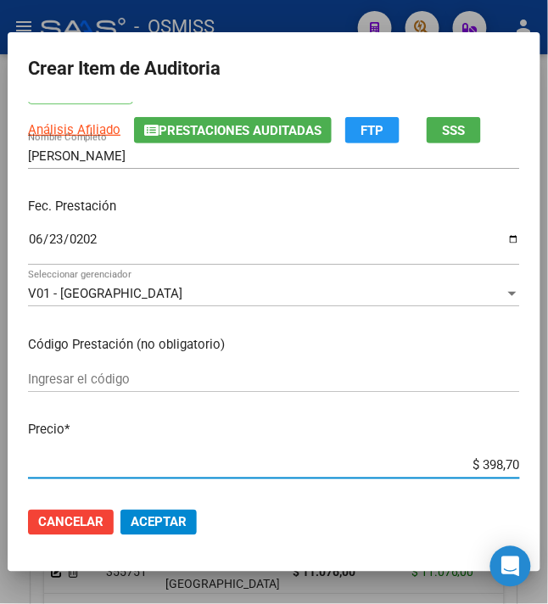
type input "$ 3.987,00"
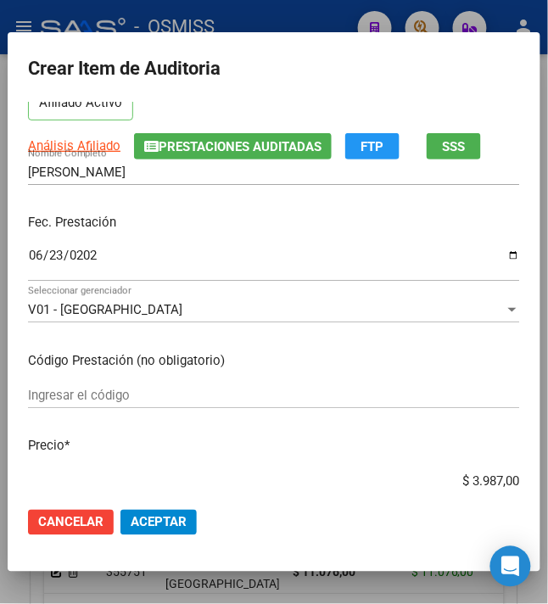
scroll to position [226, 0]
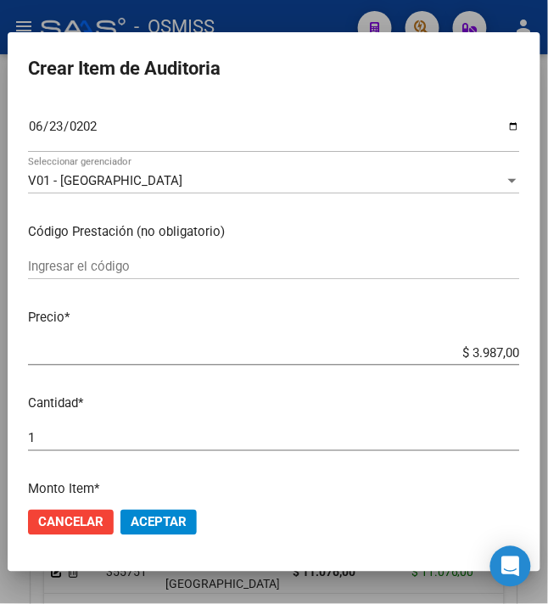
click at [170, 522] on span "Aceptar" at bounding box center [159, 522] width 56 height 15
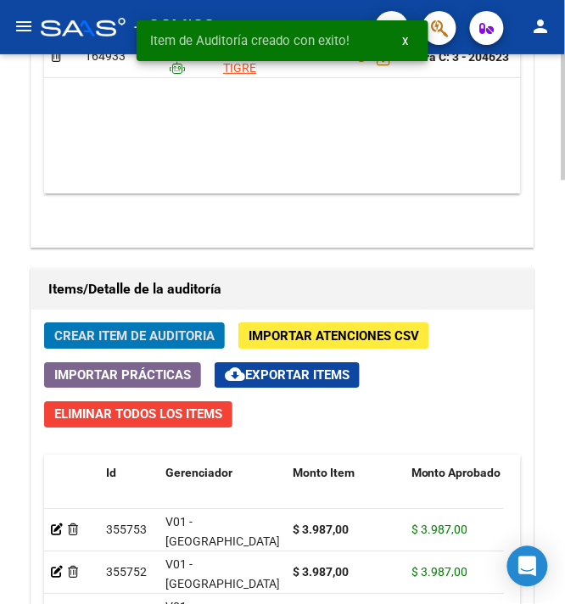
click at [147, 332] on span "Crear Item de Auditoria" at bounding box center [134, 335] width 160 height 15
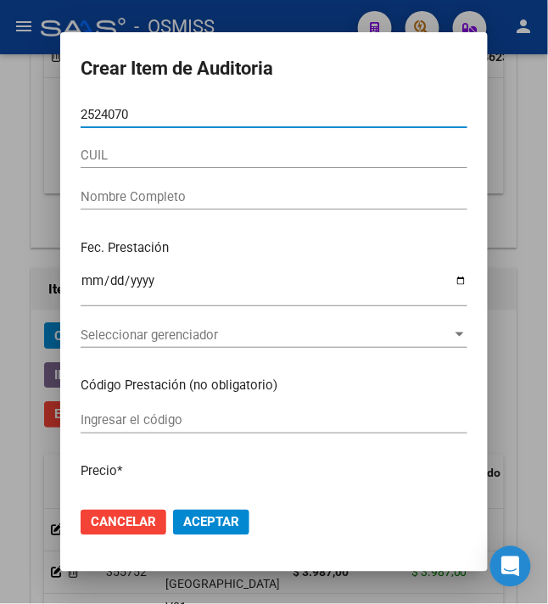
type input "25240705"
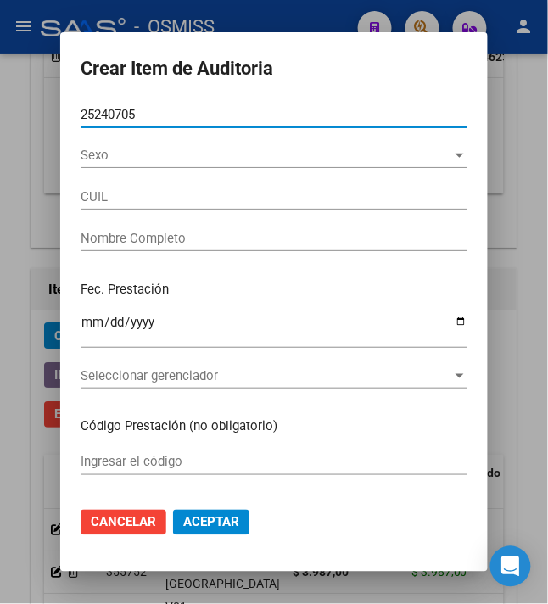
type input "27252407052"
type input "[PERSON_NAME]"
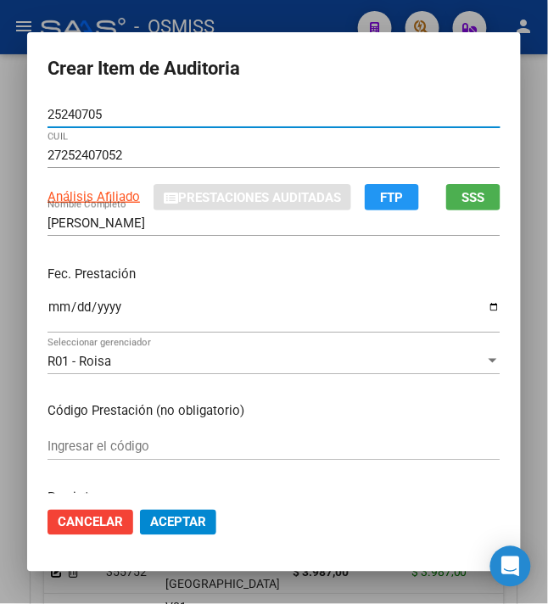
type input "25240705"
click at [47, 310] on input "Ingresar la fecha" at bounding box center [273, 313] width 453 height 27
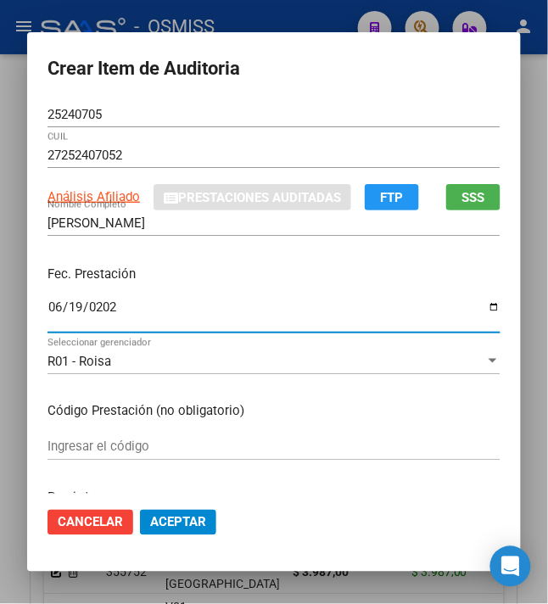
type input "[DATE]"
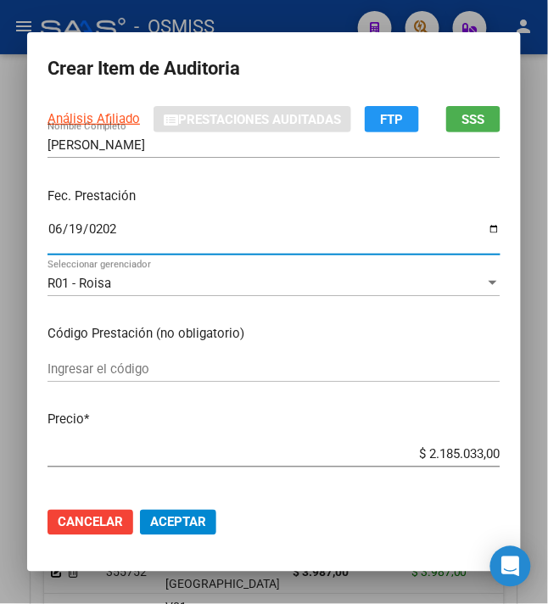
scroll to position [113, 0]
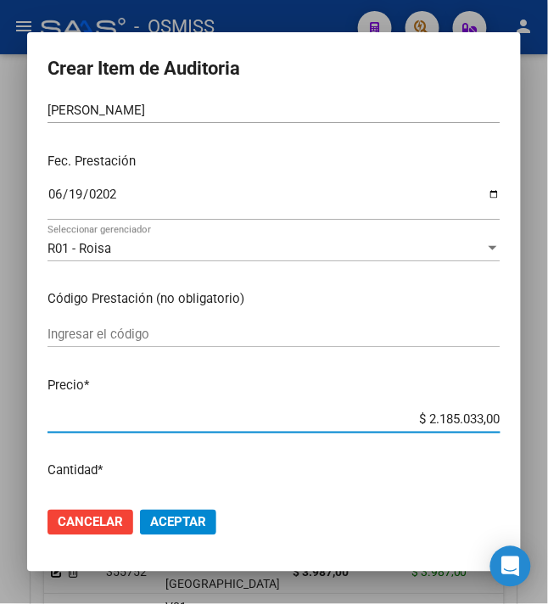
drag, startPoint x: 412, startPoint y: 419, endPoint x: 590, endPoint y: 431, distance: 178.5
click at [548, 431] on html "menu - OSMISS person Firma Express Inicio Calendario SSS Instructivos Contacto …" at bounding box center [274, 302] width 548 height 604
click at [394, 376] on p "Precio *" at bounding box center [273, 386] width 453 height 20
drag, startPoint x: 417, startPoint y: 417, endPoint x: 577, endPoint y: 417, distance: 160.3
click at [548, 417] on html "menu - OSMISS person Firma Express Inicio Calendario SSS Instructivos Contacto …" at bounding box center [274, 302] width 548 height 604
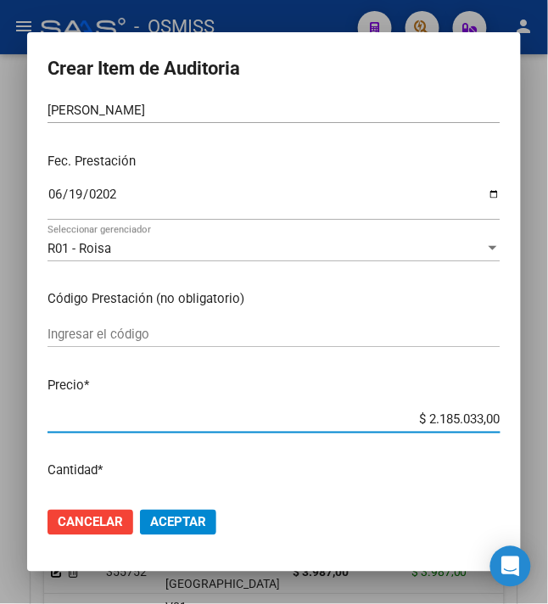
type input "$ 0,03"
type input "$ 0,39"
type input "$ 3,98"
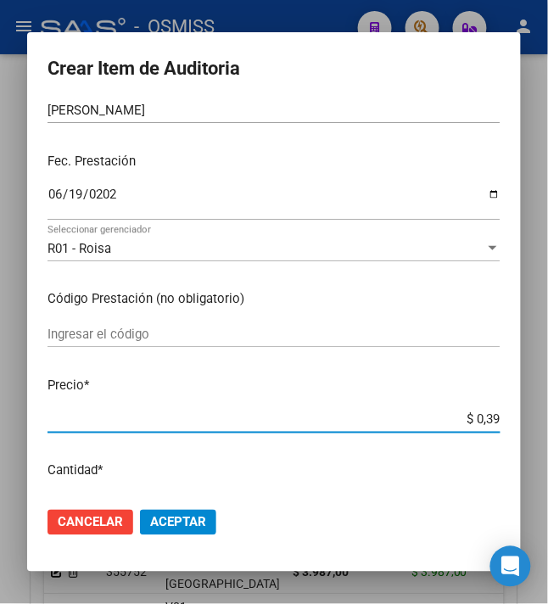
type input "$ 3,98"
type input "$ 39,87"
type input "$ 398,70"
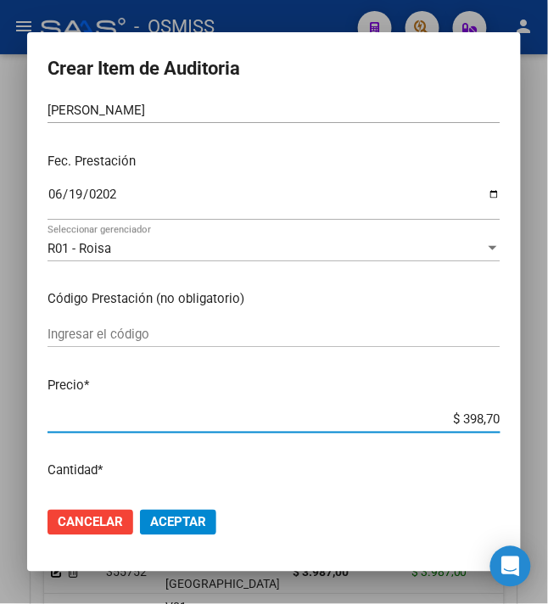
type input "$ 3.987,00"
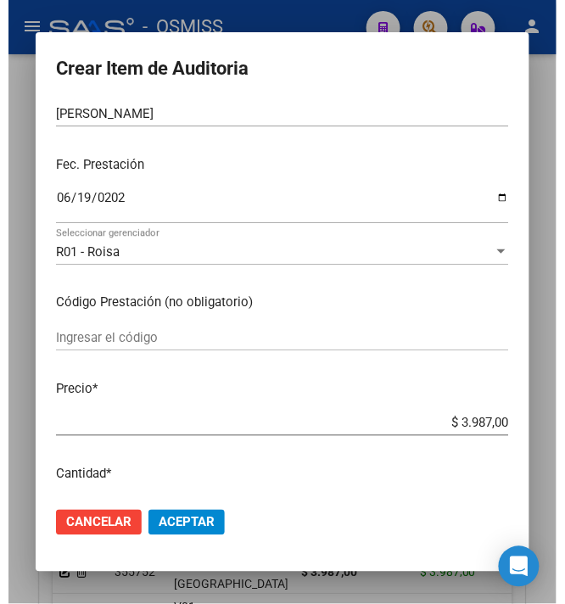
scroll to position [339, 0]
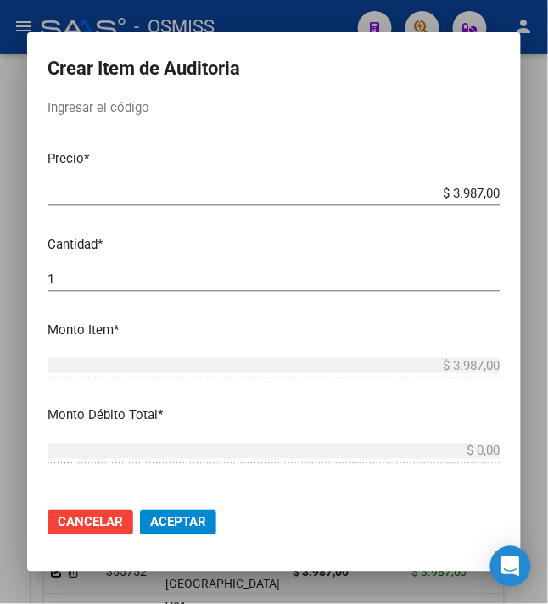
click at [163, 515] on span "Aceptar" at bounding box center [178, 522] width 56 height 15
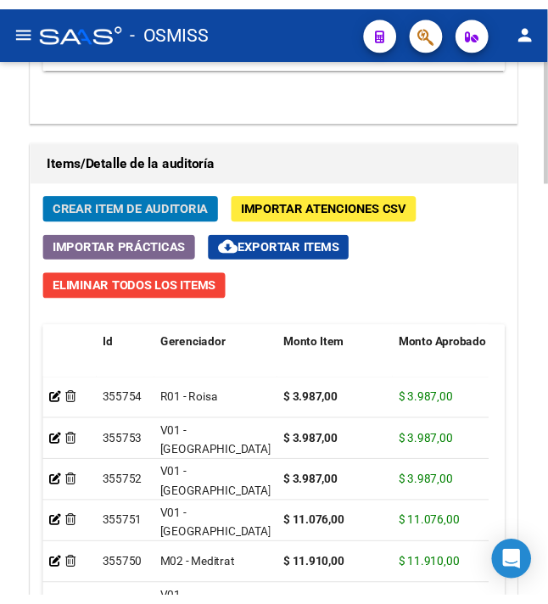
scroll to position [1510, 0]
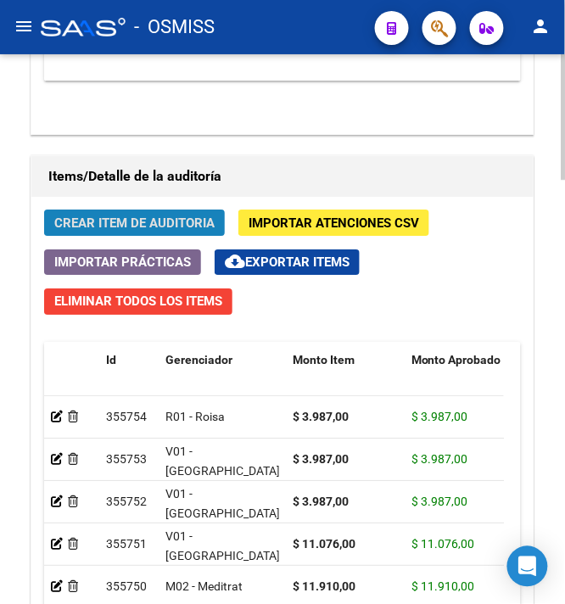
click at [103, 231] on span "Crear Item de Auditoria" at bounding box center [134, 222] width 160 height 15
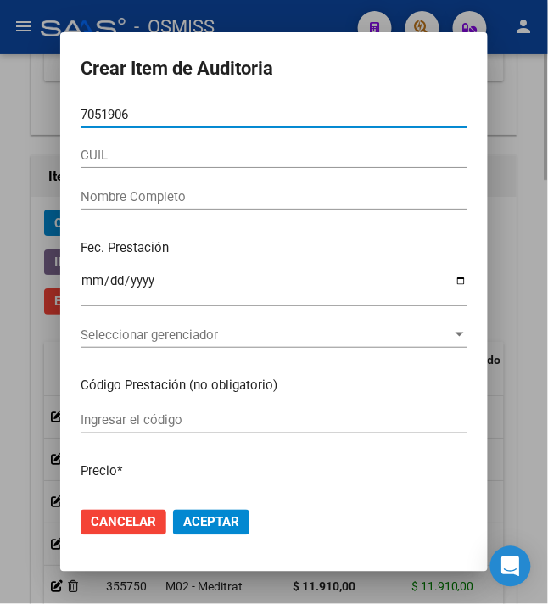
type input "70519067"
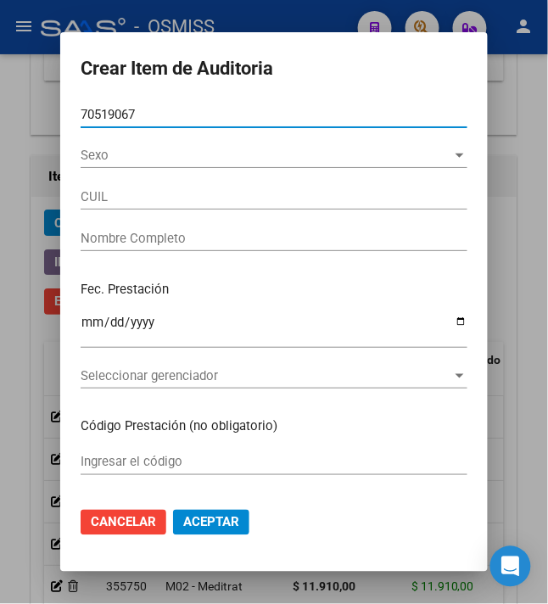
type input "23705190674"
type input "[PERSON_NAME]"
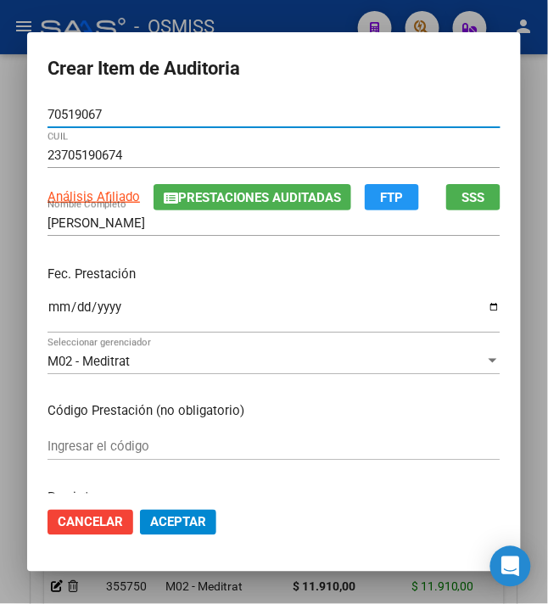
type input "70519067"
click at [53, 310] on input "Ingresar la fecha" at bounding box center [273, 313] width 453 height 27
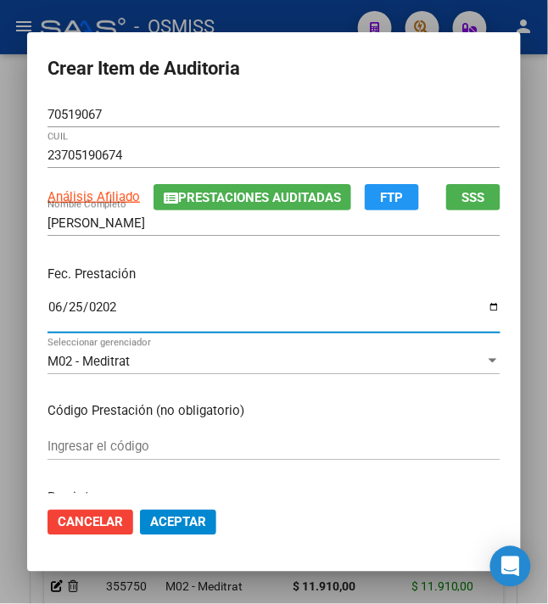
type input "[DATE]"
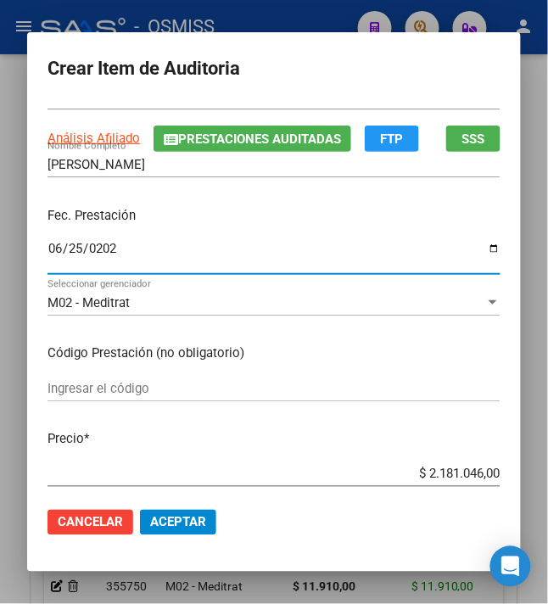
scroll to position [113, 0]
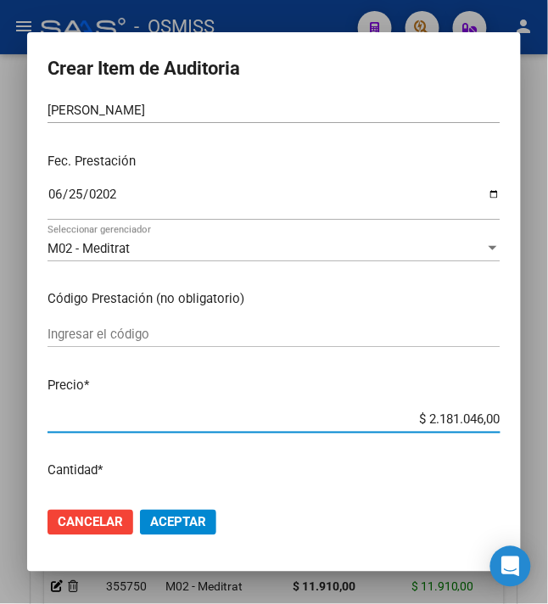
drag, startPoint x: 417, startPoint y: 417, endPoint x: 544, endPoint y: 404, distance: 127.9
click at [543, 404] on div "Crear Item de Auditoria 70519067 Nro Documento 23705190674 CUIL Análisis Afilia…" at bounding box center [274, 302] width 548 height 604
type input "$ 0,02"
type input "$ 0,22"
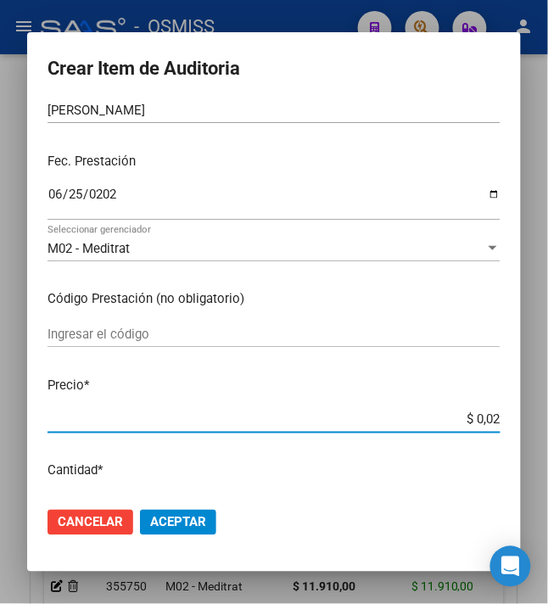
type input "$ 0,22"
type input "$ 2,24"
type input "$ 22,44"
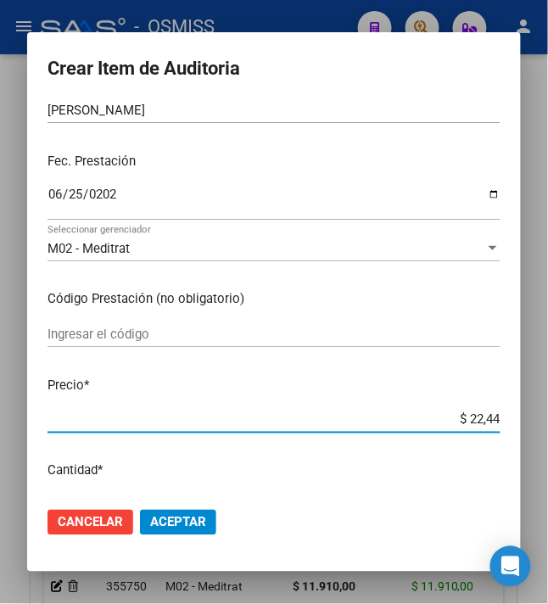
type input "$ 224,46"
type input "$ 2.244,60"
type input "$ 22.446,00"
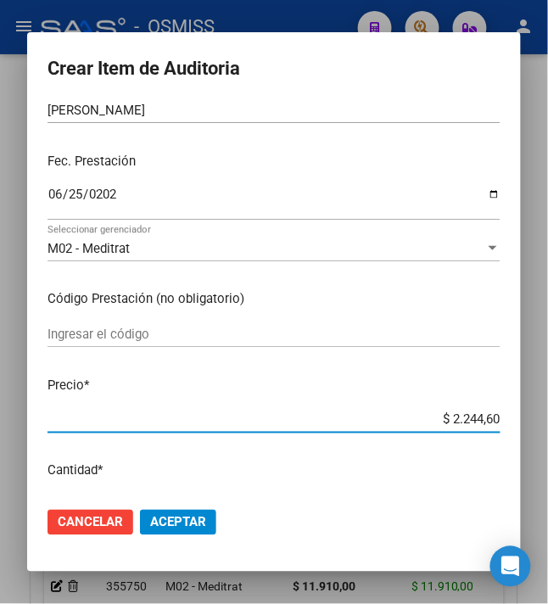
type input "$ 22.446,00"
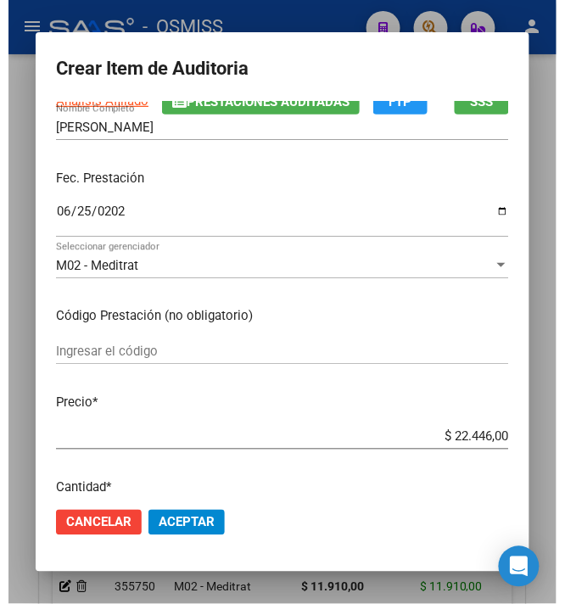
scroll to position [226, 0]
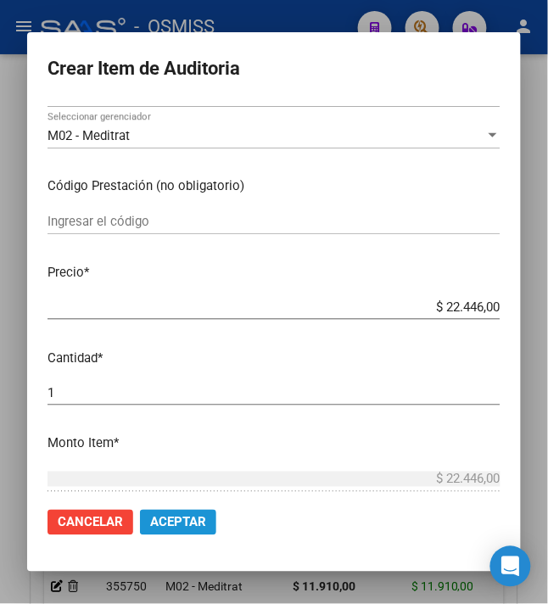
click at [171, 526] on span "Aceptar" at bounding box center [178, 522] width 56 height 15
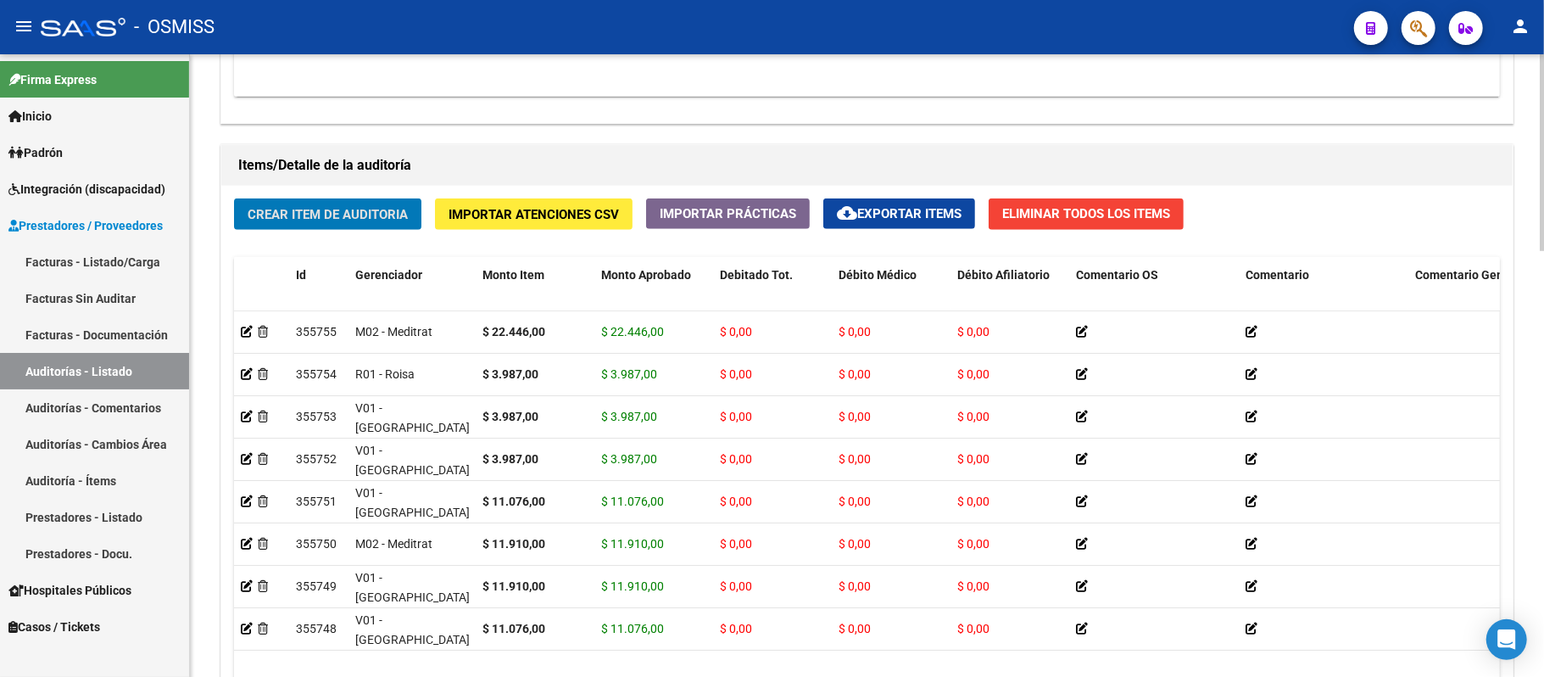
scroll to position [1351, 0]
